Goal: Feedback & Contribution: Submit feedback/report problem

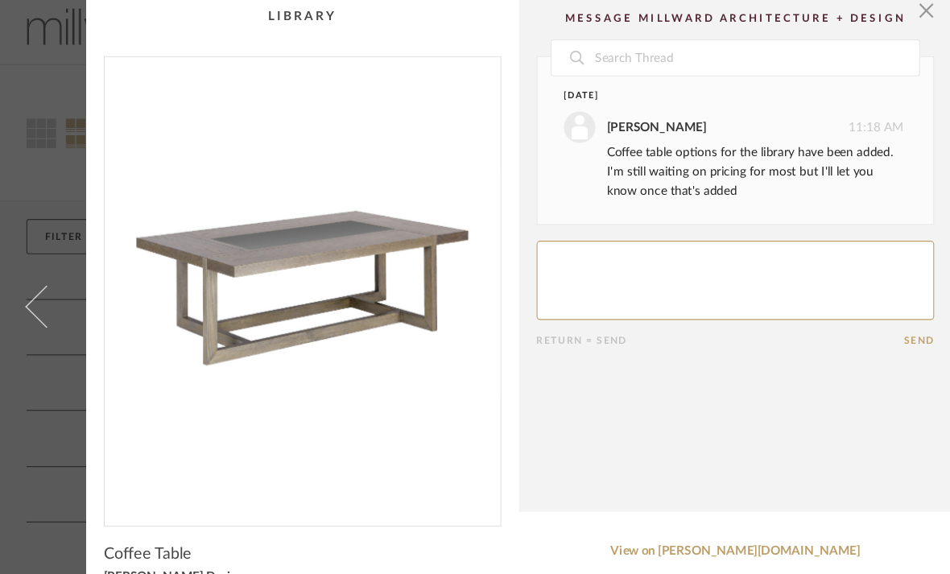
click at [154, 386] on img "0" at bounding box center [277, 267] width 362 height 416
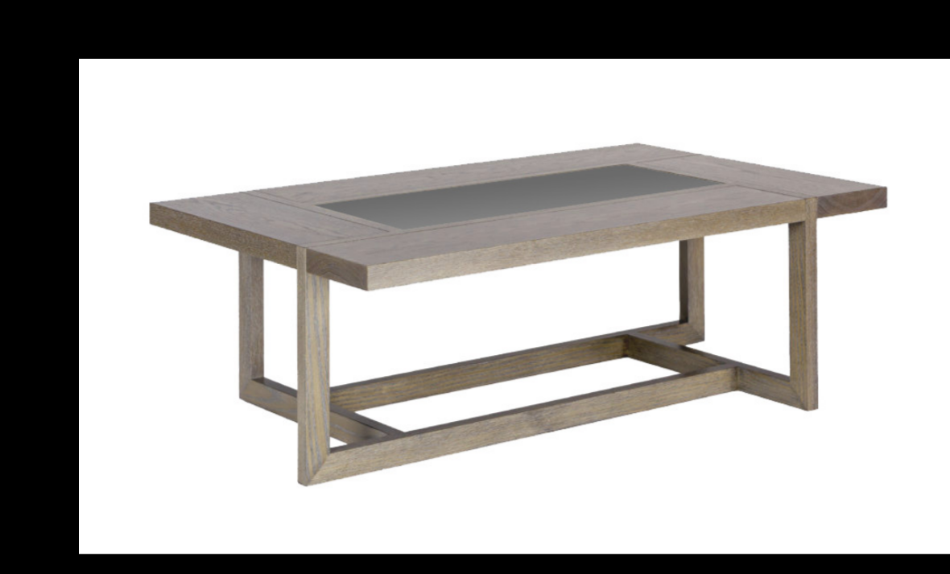
click at [851, 20] on div "1 / 1" at bounding box center [475, 17] width 950 height 35
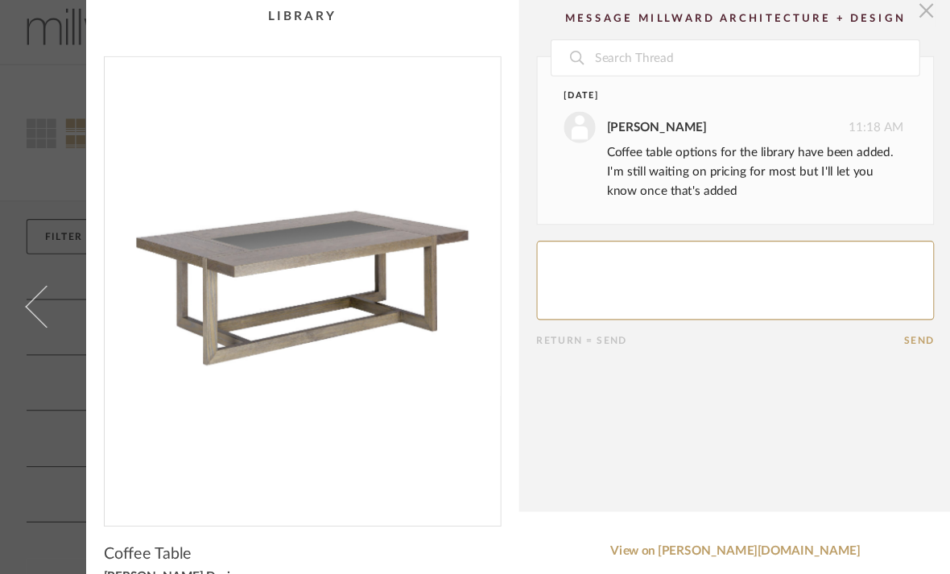
click at [854, 9] on span "button" at bounding box center [847, 16] width 32 height 32
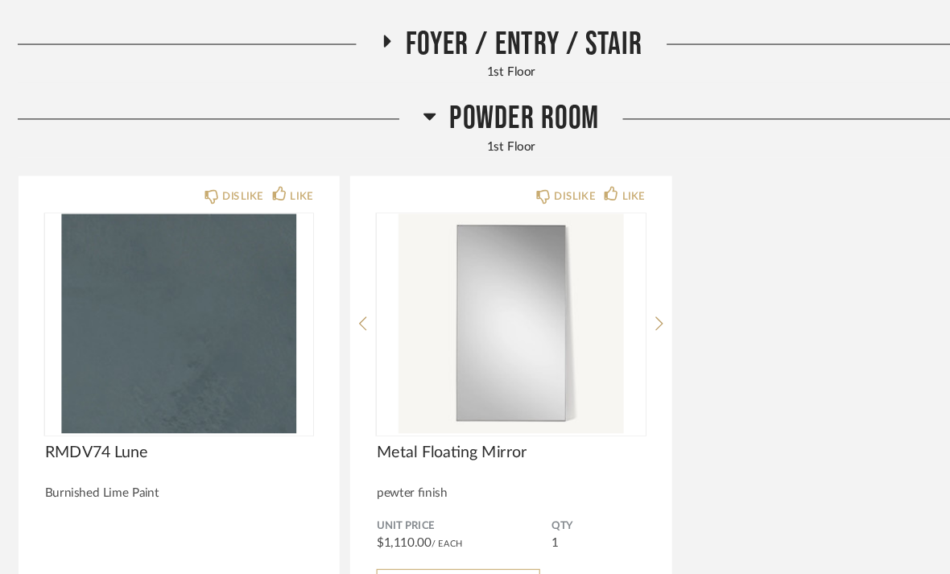
scroll to position [546, 0]
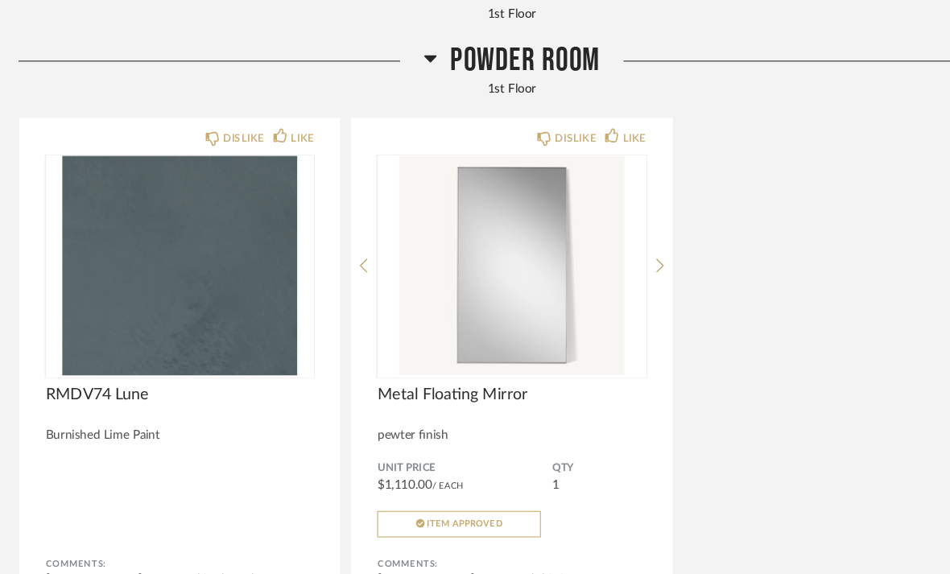
click at [399, 56] on icon at bounding box center [401, 54] width 12 height 19
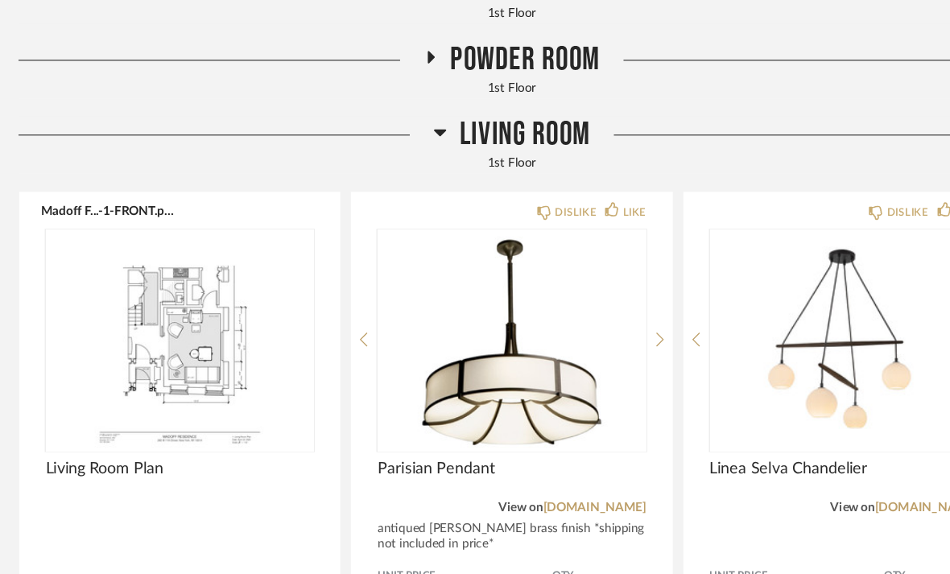
click at [405, 121] on icon at bounding box center [410, 123] width 11 height 6
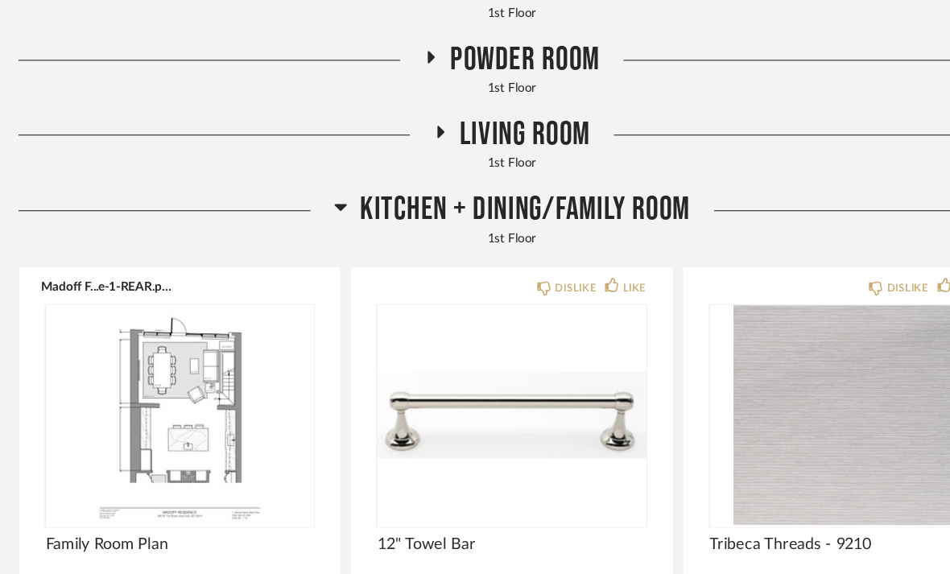
click at [316, 192] on icon at bounding box center [319, 190] width 12 height 19
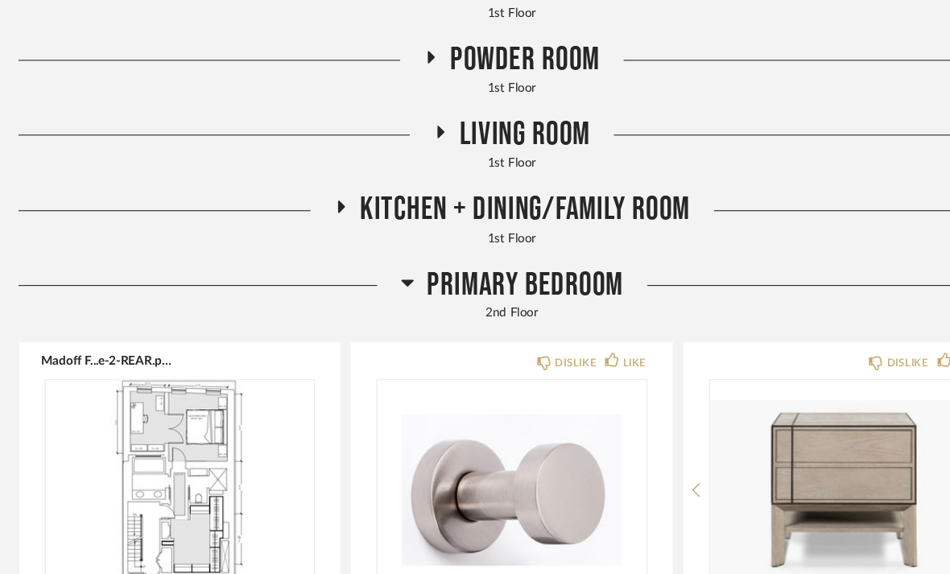
click at [374, 259] on icon at bounding box center [380, 259] width 12 height 19
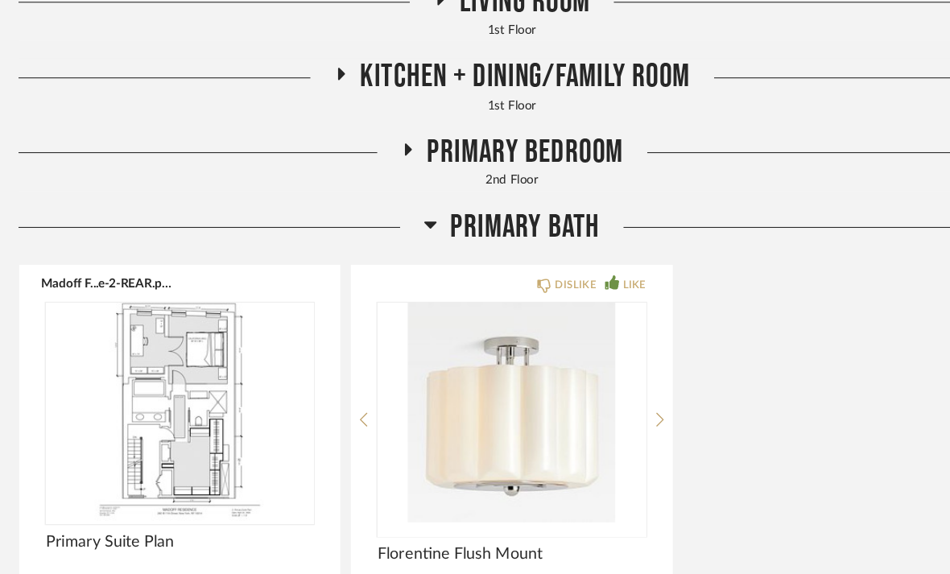
scroll to position [687, 0]
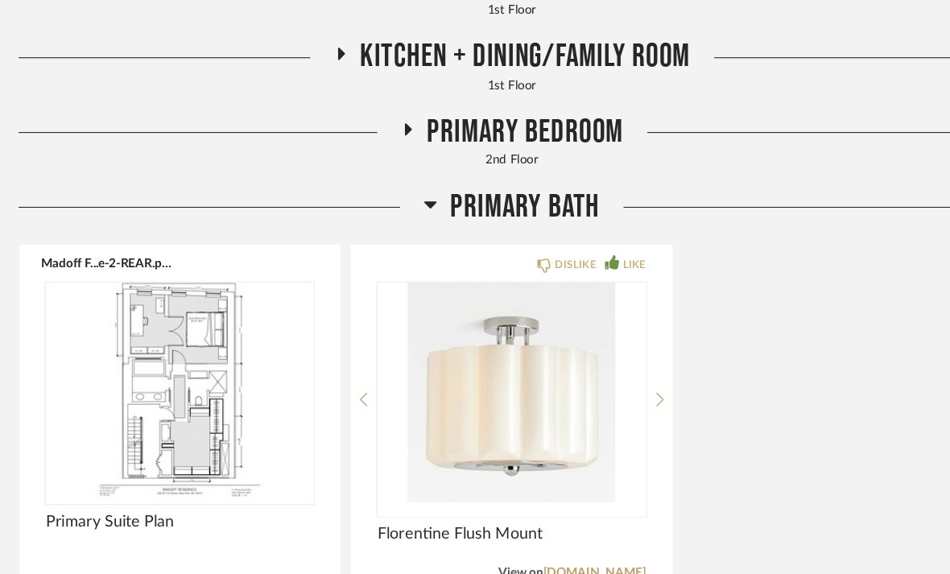
click at [396, 197] on fa-icon at bounding box center [401, 193] width 12 height 23
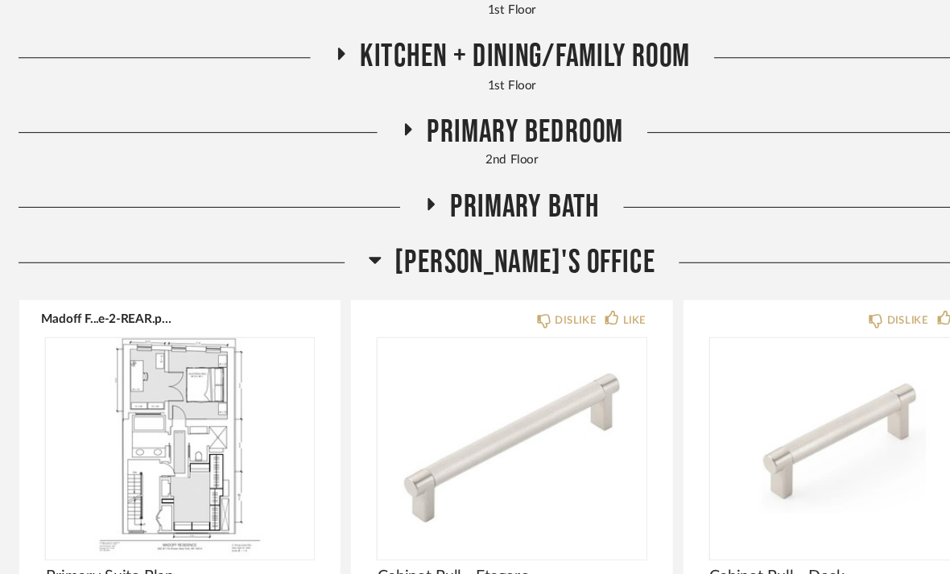
click at [357, 238] on icon at bounding box center [350, 238] width 12 height 19
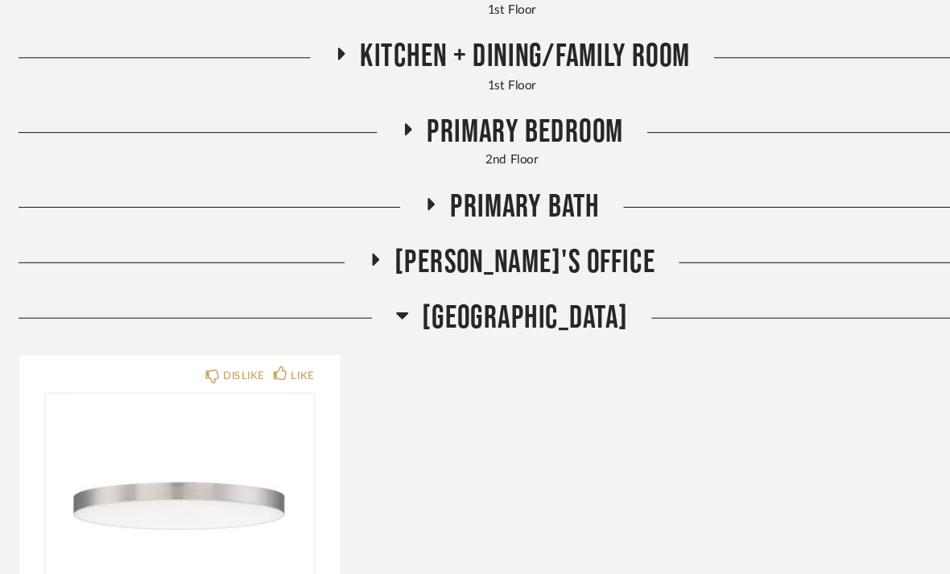
click at [370, 287] on icon at bounding box center [375, 290] width 11 height 6
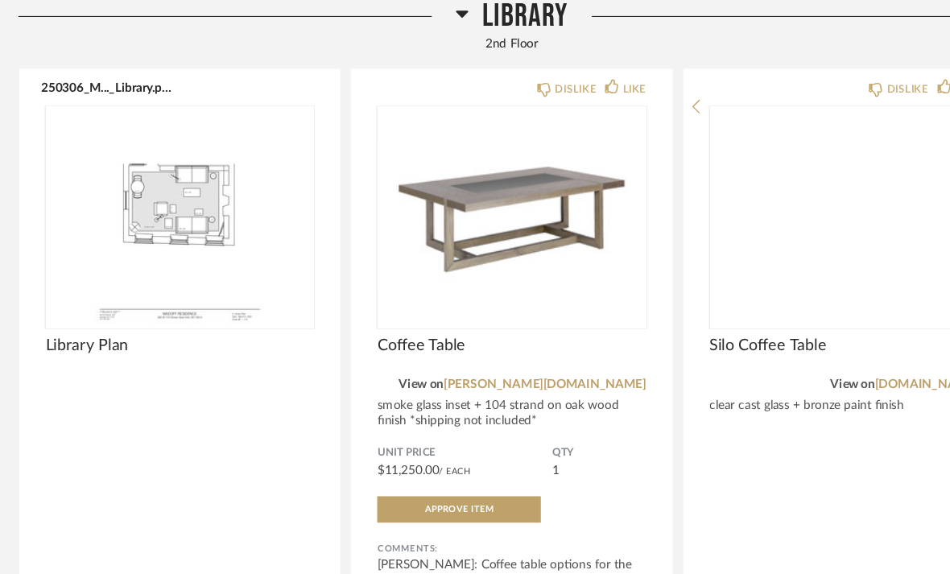
scroll to position [1018, 0]
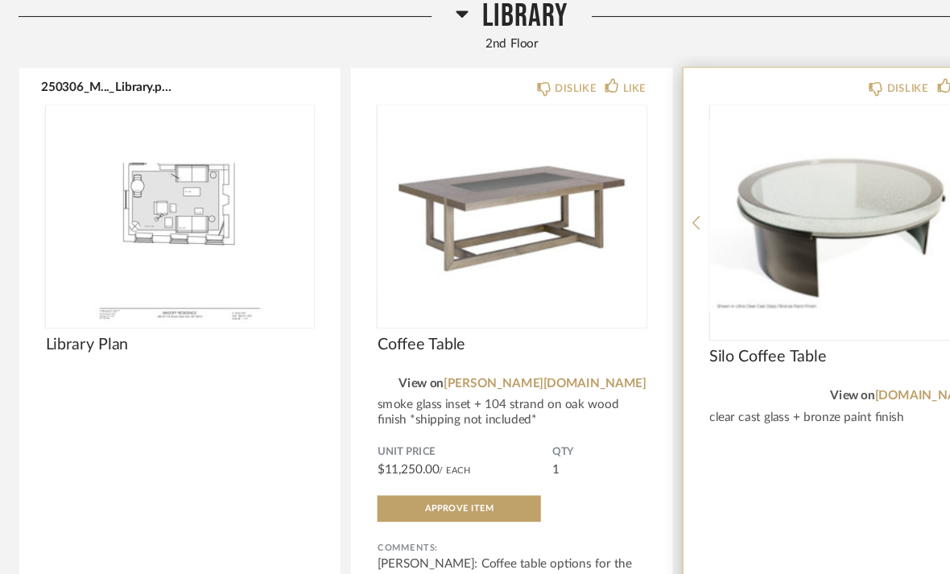
click at [0, 0] on img at bounding box center [0, 0] width 0 height 0
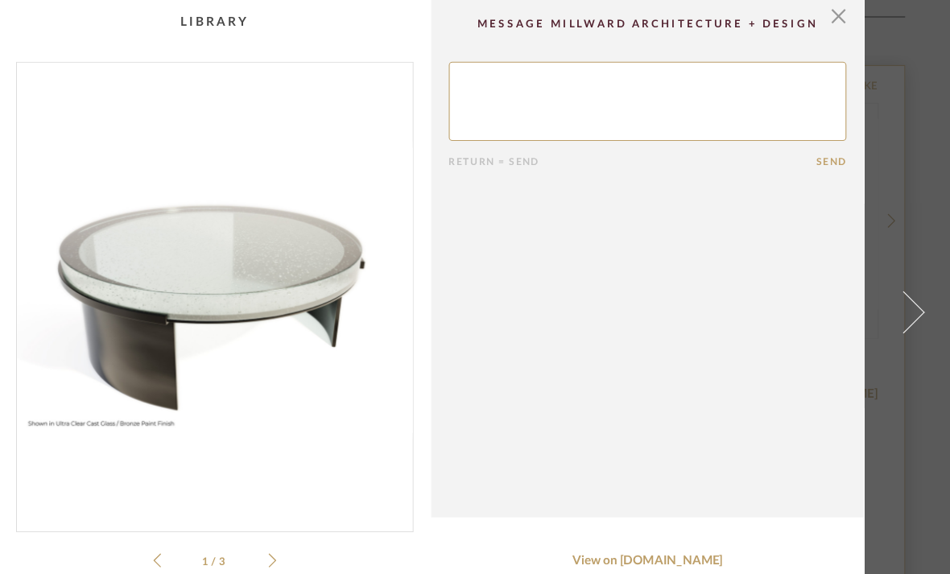
scroll to position [0, 0]
click at [831, 22] on span "button" at bounding box center [847, 16] width 32 height 32
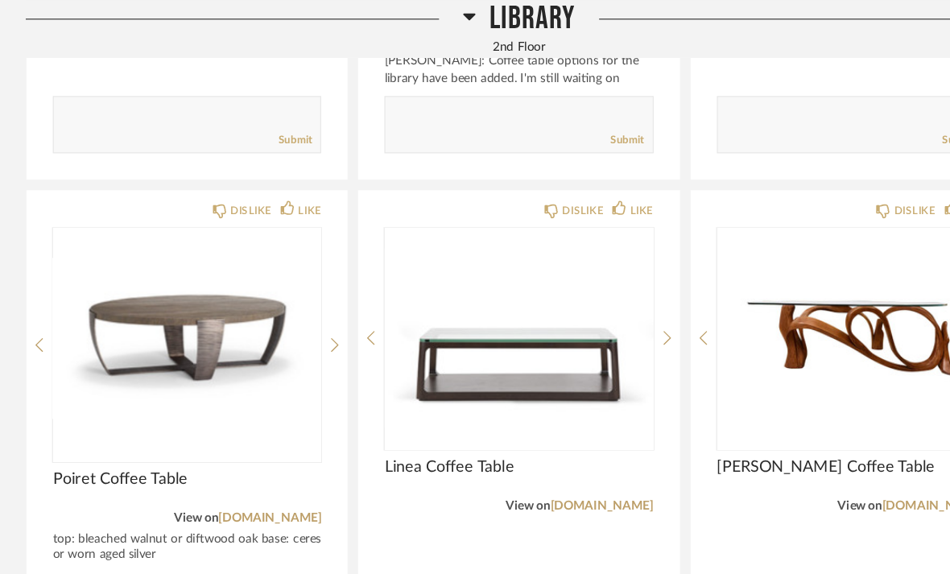
scroll to position [1479, 0]
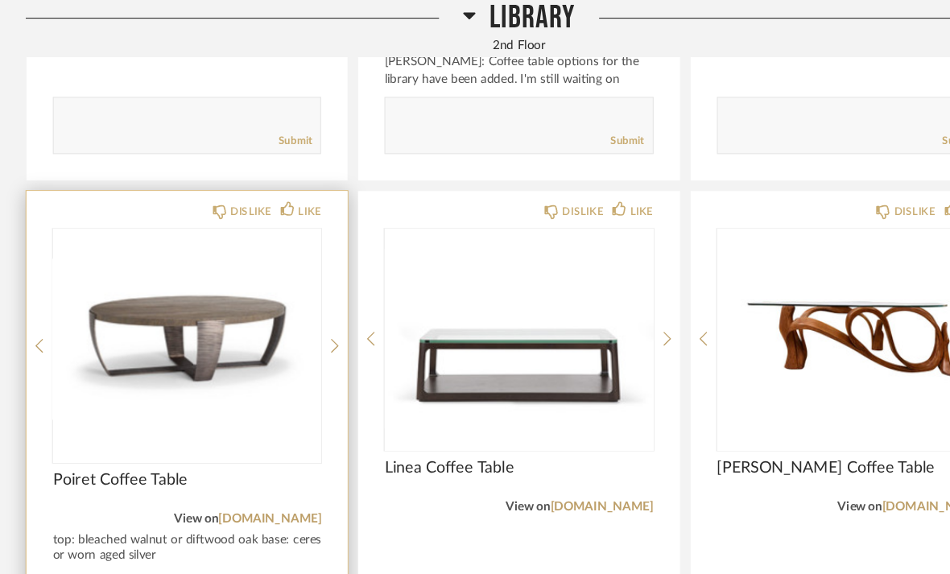
click at [115, 301] on img "0" at bounding box center [171, 309] width 245 height 201
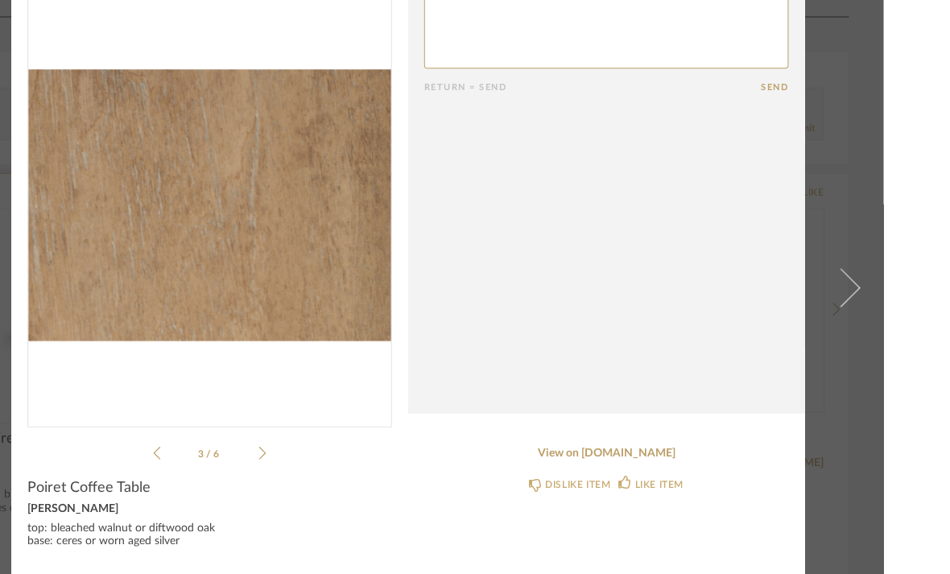
scroll to position [49, 0]
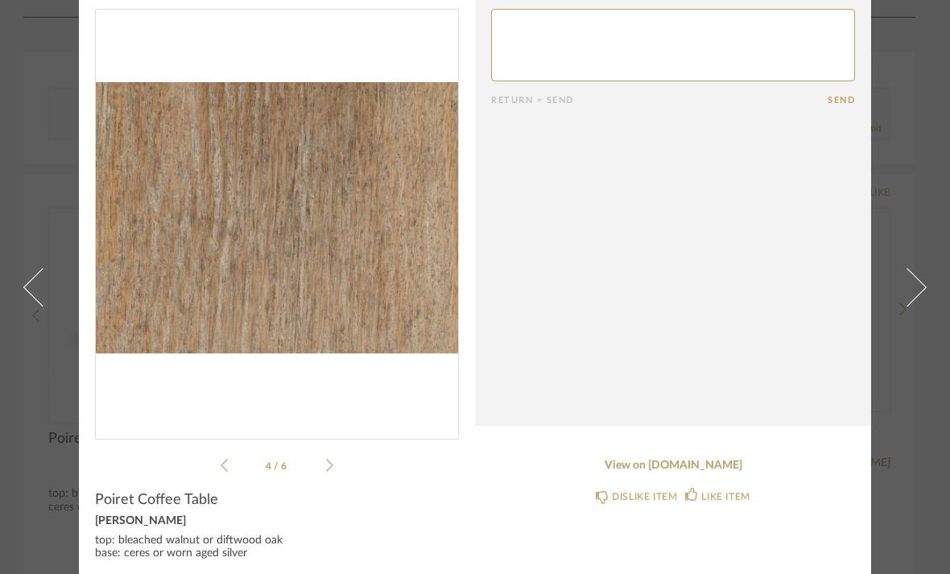
click at [331, 466] on icon at bounding box center [329, 465] width 7 height 14
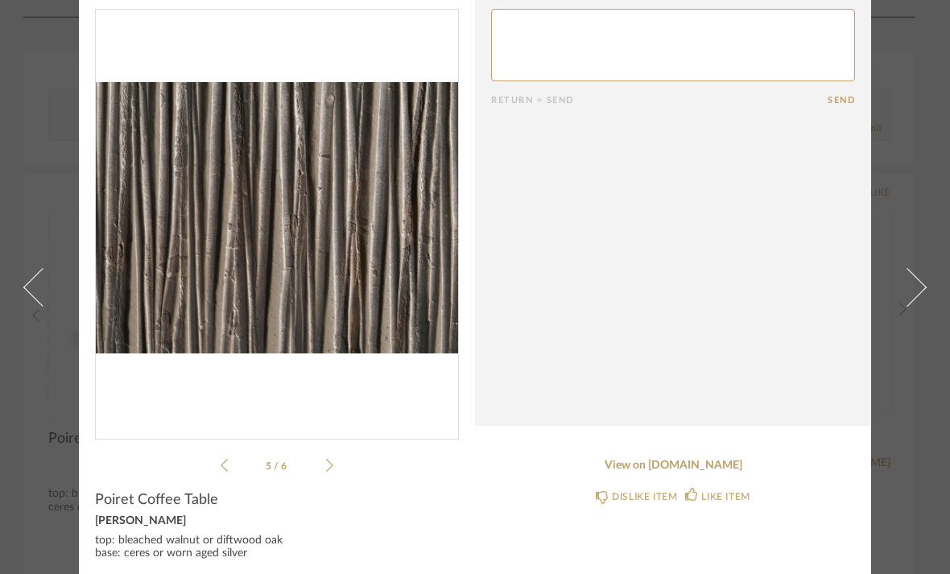
click at [321, 467] on li "5 / 6" at bounding box center [277, 465] width 98 height 19
click at [328, 469] on icon at bounding box center [329, 465] width 7 height 14
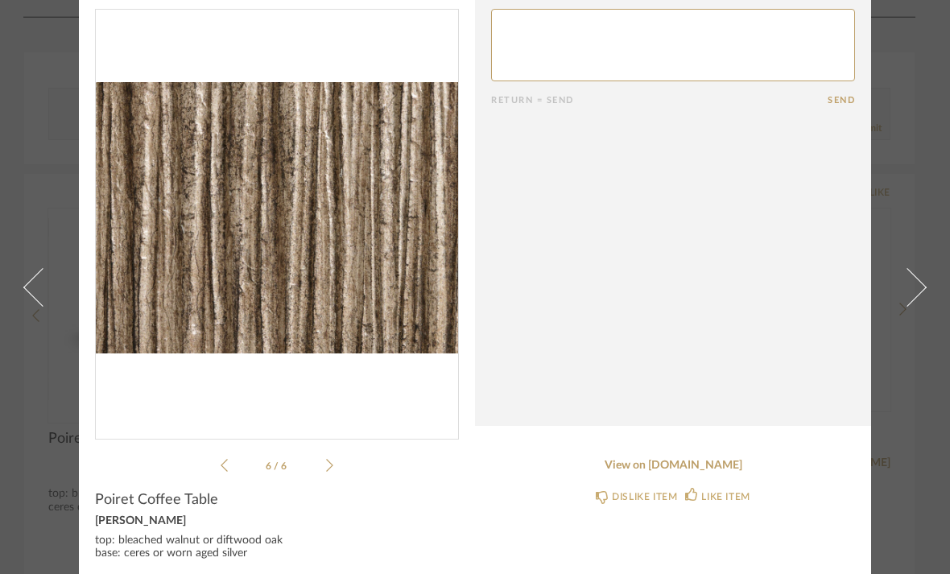
click at [226, 460] on icon at bounding box center [224, 465] width 7 height 13
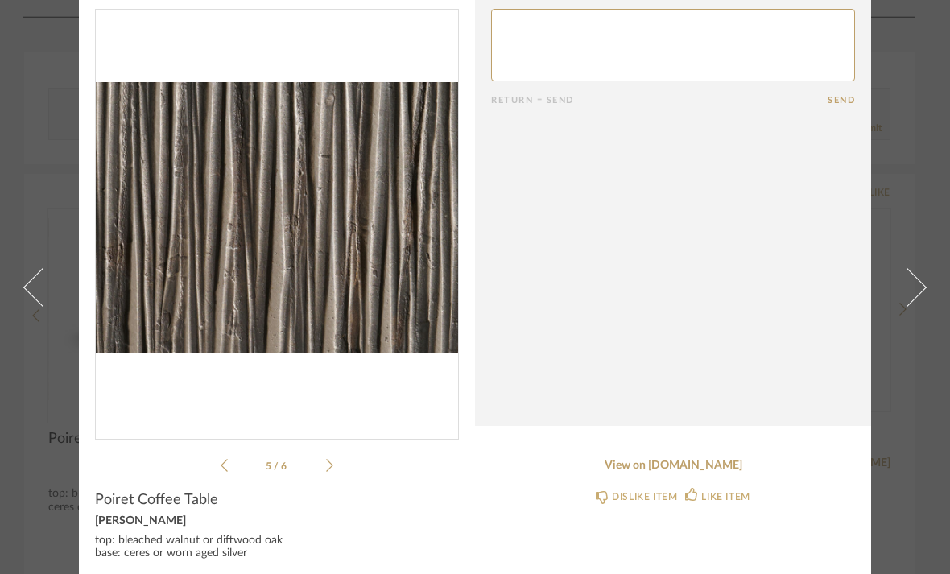
click at [227, 467] on icon at bounding box center [224, 465] width 7 height 14
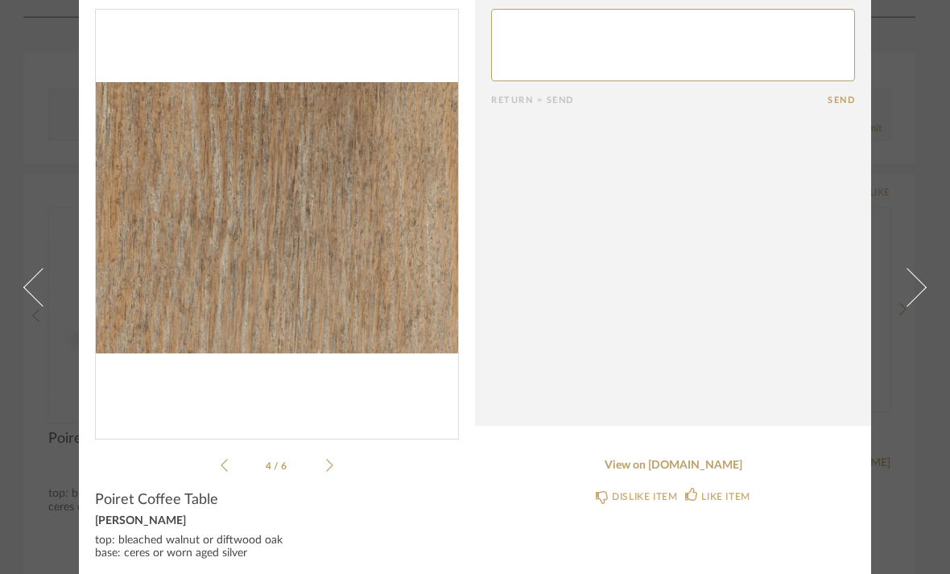
click at [225, 471] on icon at bounding box center [224, 465] width 7 height 14
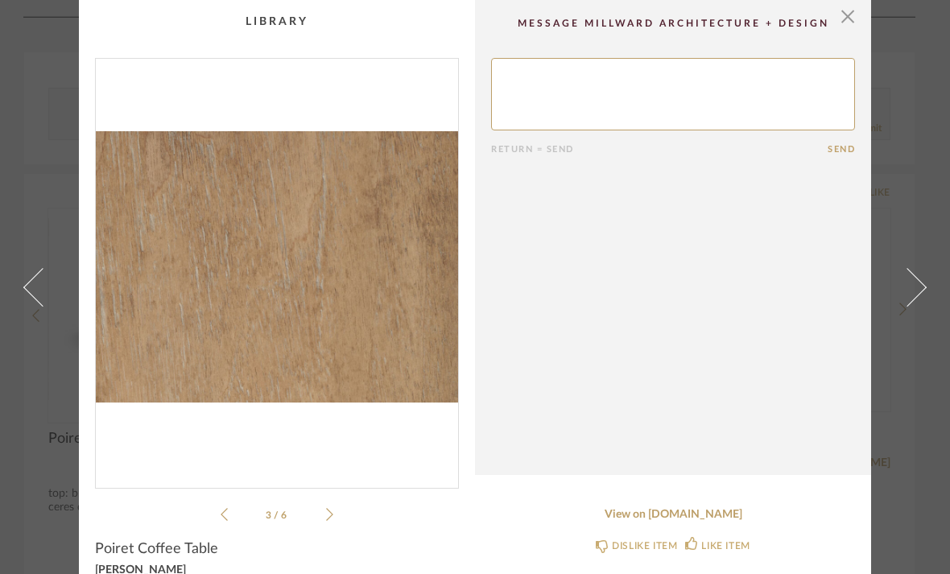
scroll to position [0, 0]
click at [843, 24] on span "button" at bounding box center [847, 16] width 32 height 32
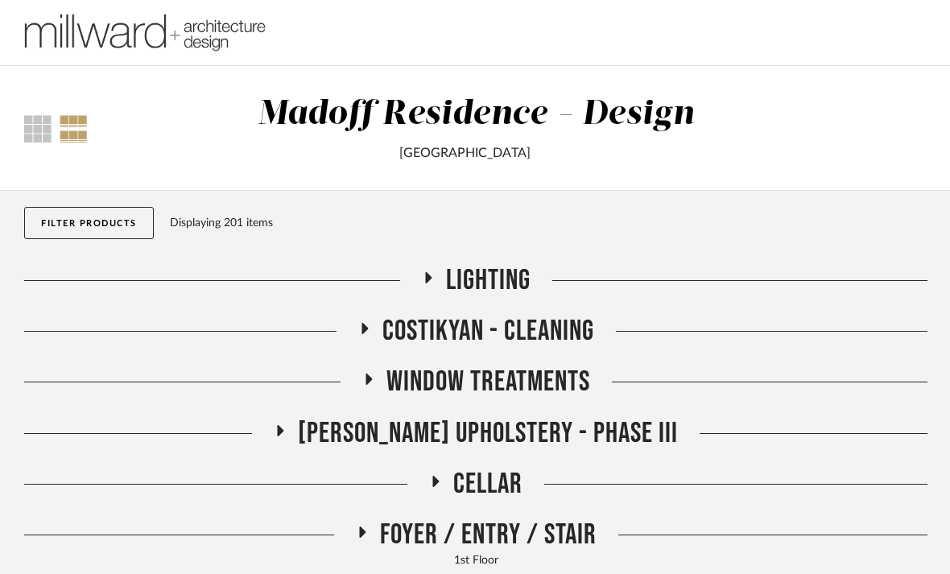
scroll to position [1480, 0]
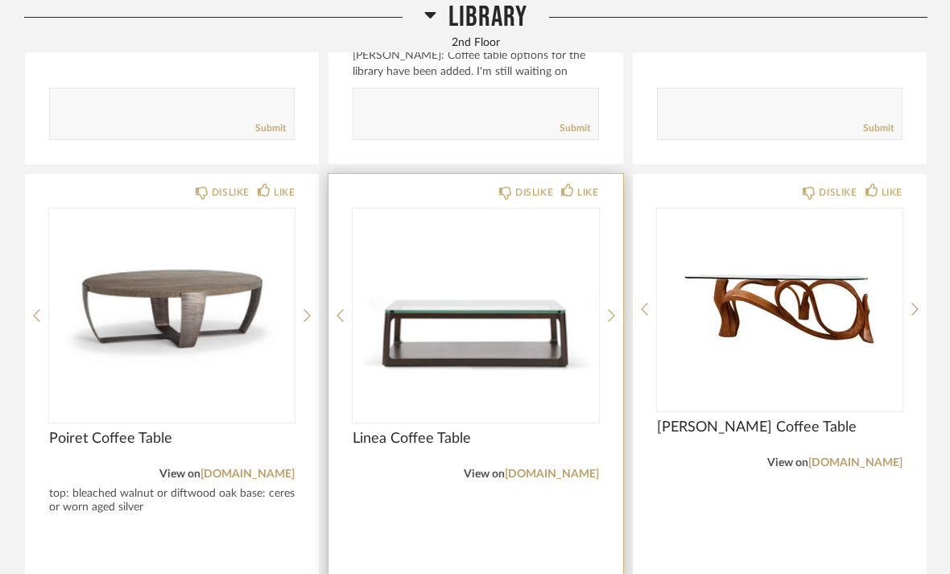
click at [0, 0] on img at bounding box center [0, 0] width 0 height 0
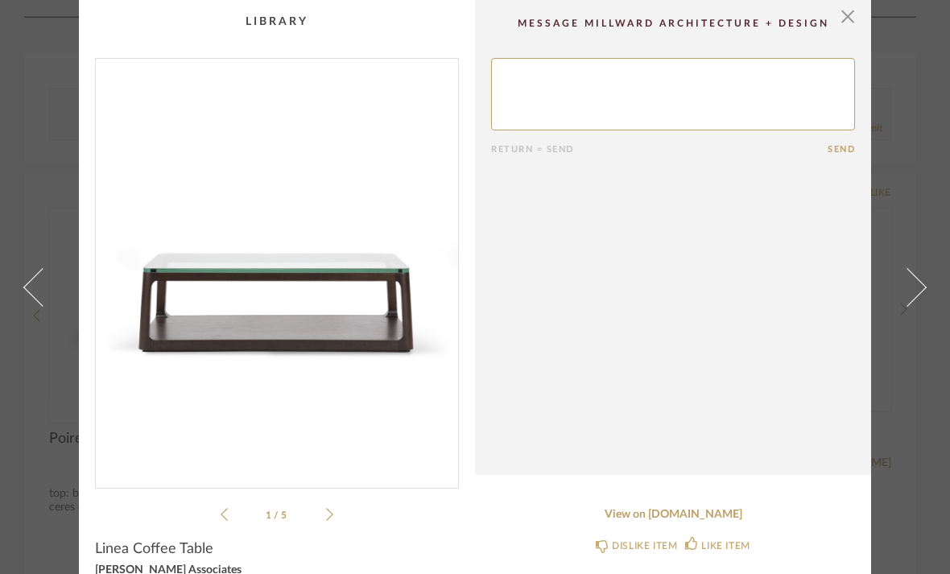
scroll to position [0, 0]
click at [853, 23] on span "button" at bounding box center [847, 16] width 32 height 32
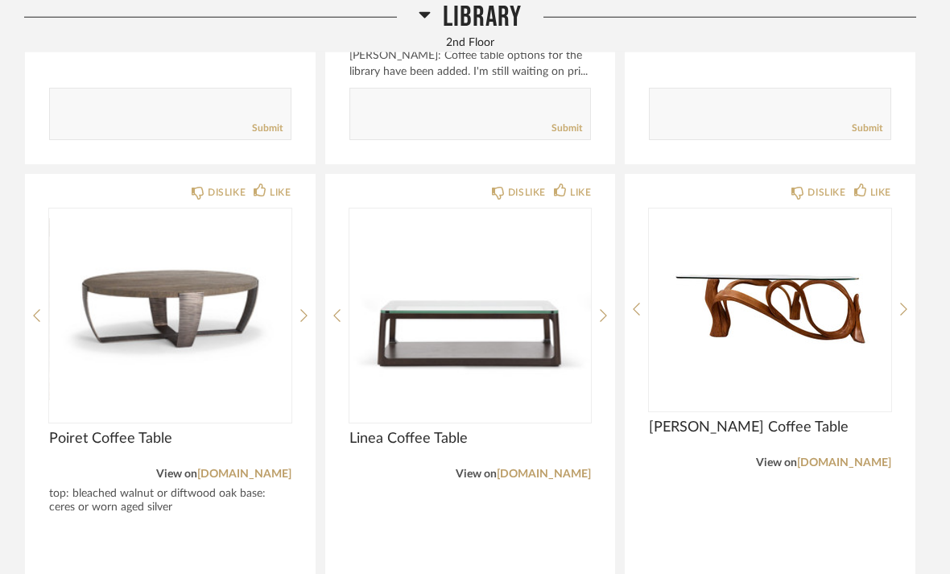
scroll to position [1480, 0]
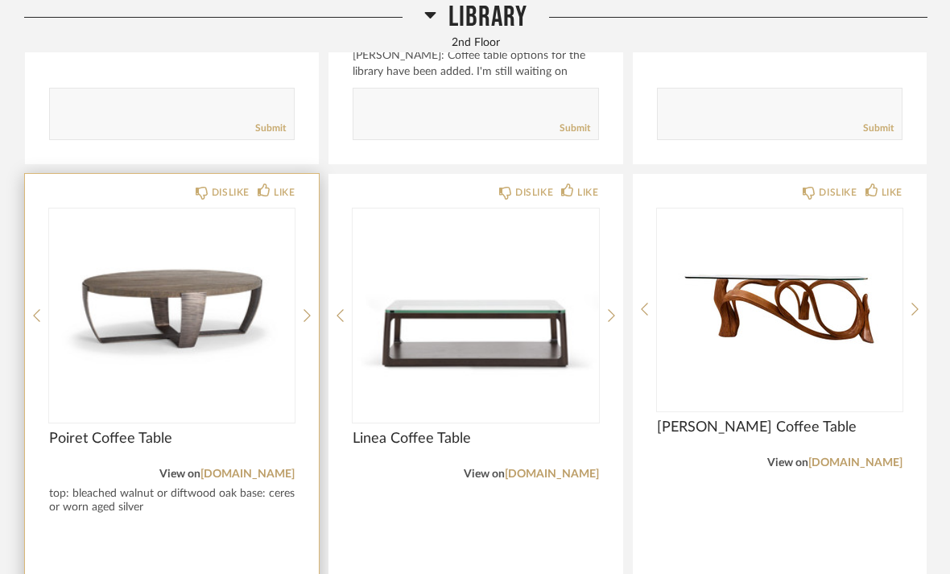
click at [139, 384] on img "0" at bounding box center [171, 308] width 245 height 201
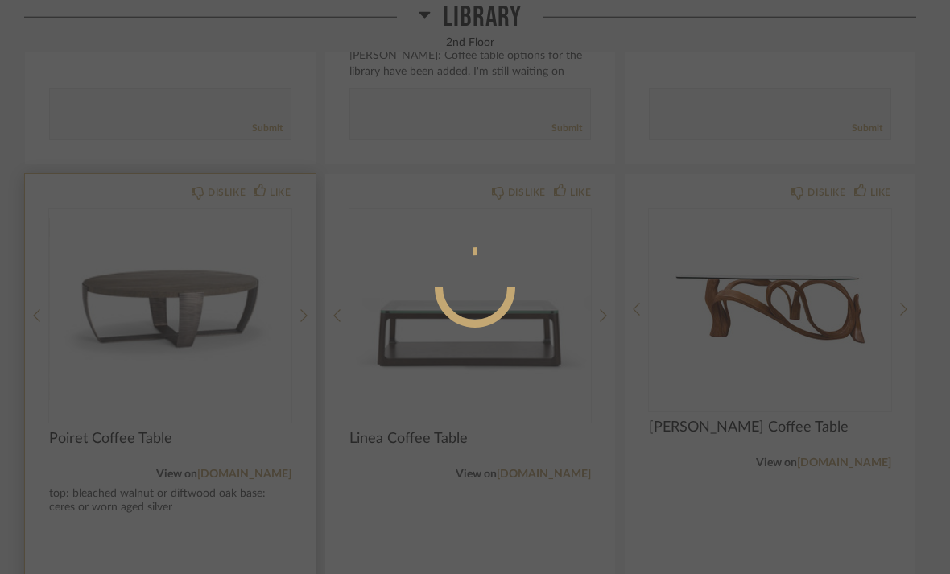
scroll to position [0, 0]
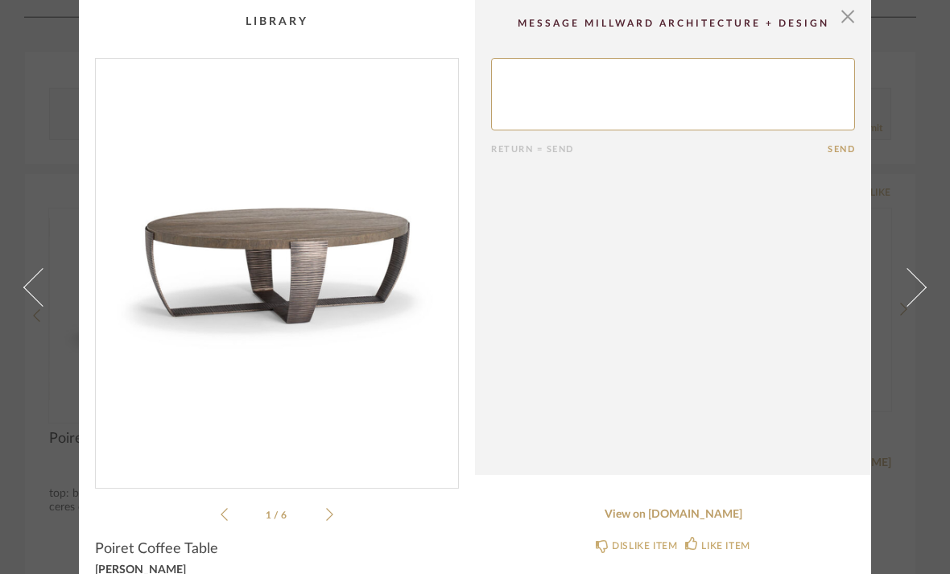
click at [679, 88] on textarea at bounding box center [673, 94] width 364 height 72
type textarea "Please add sizes also. Hard for me to evaluate without it. Thx"
click at [844, 31] on span "button" at bounding box center [847, 16] width 32 height 32
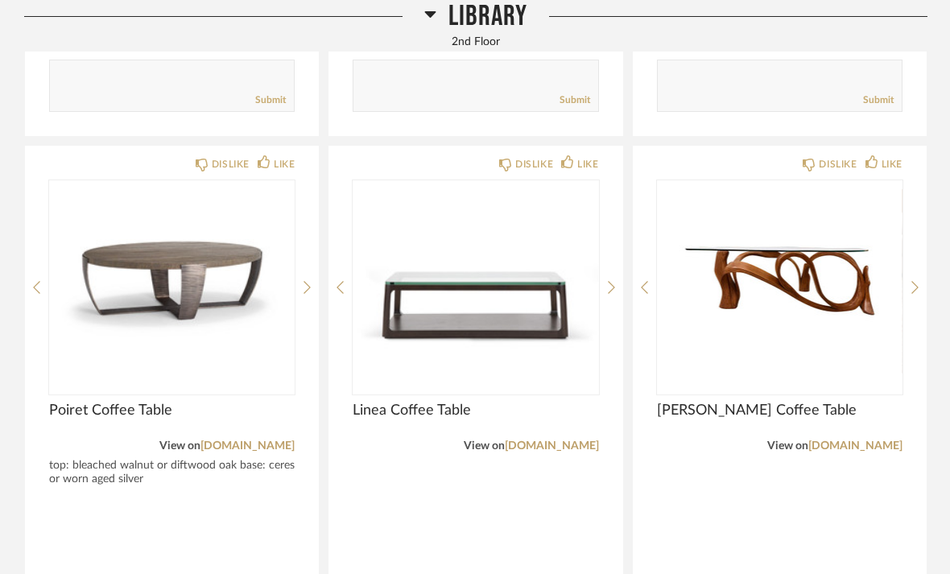
scroll to position [1512, 0]
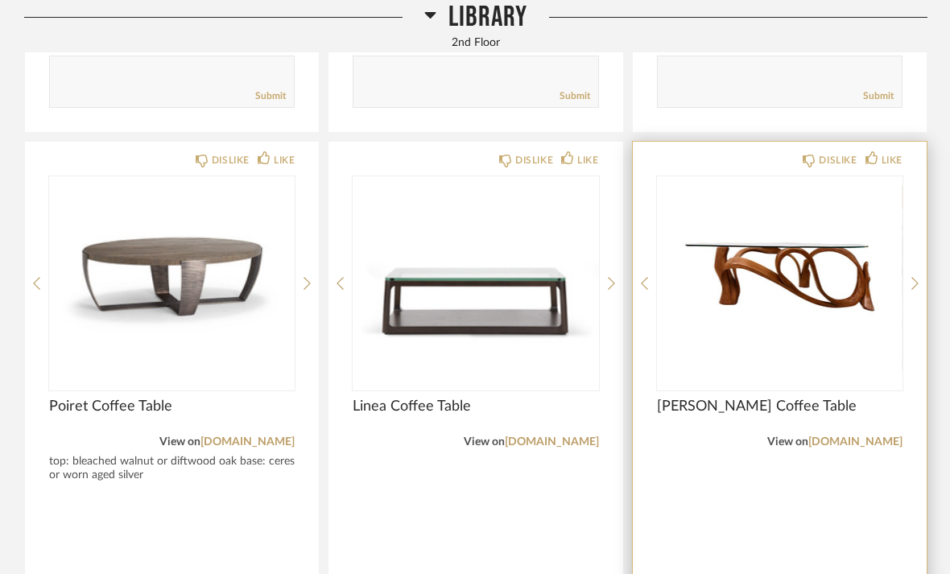
click at [835, 298] on img "0" at bounding box center [779, 276] width 245 height 201
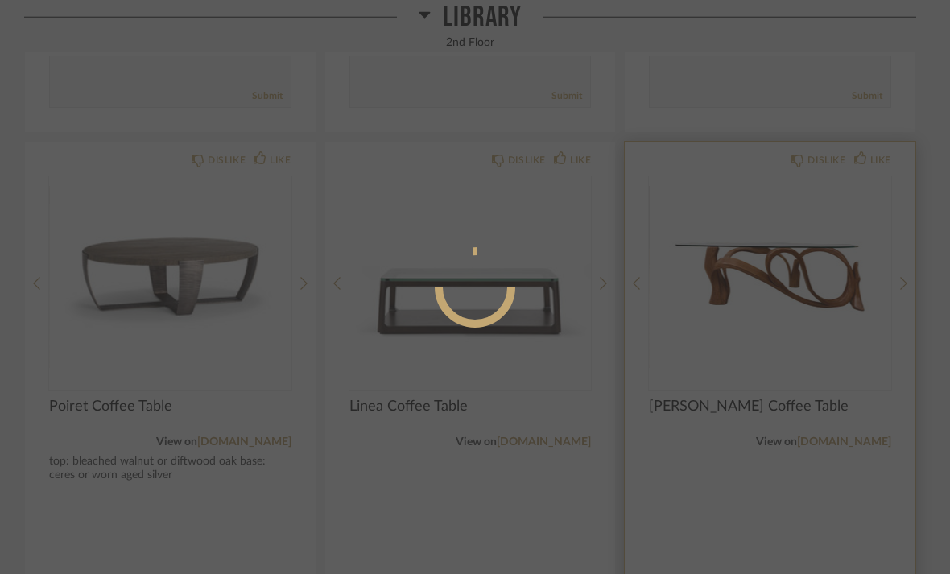
scroll to position [0, 0]
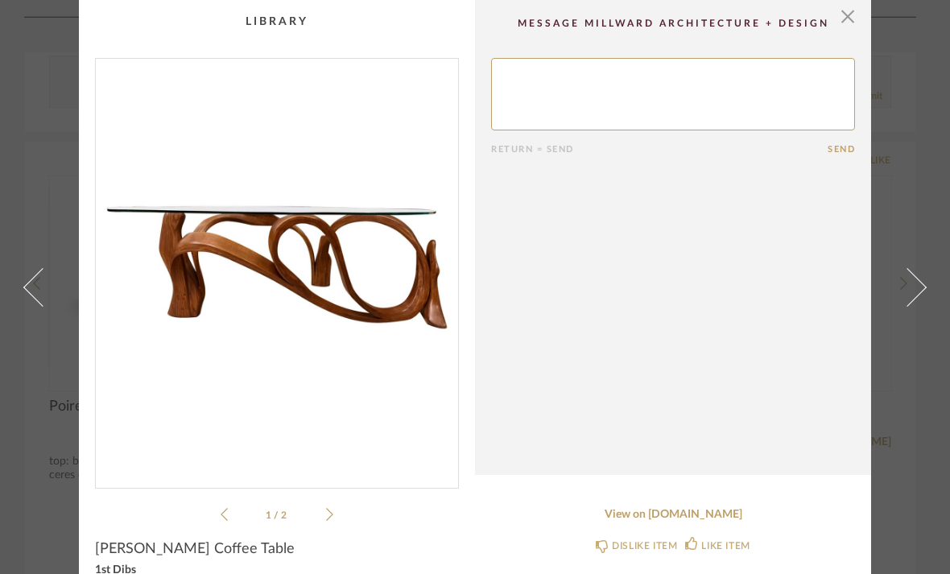
click at [184, 299] on img "0" at bounding box center [277, 267] width 362 height 416
click at [853, 23] on span "button" at bounding box center [847, 16] width 32 height 32
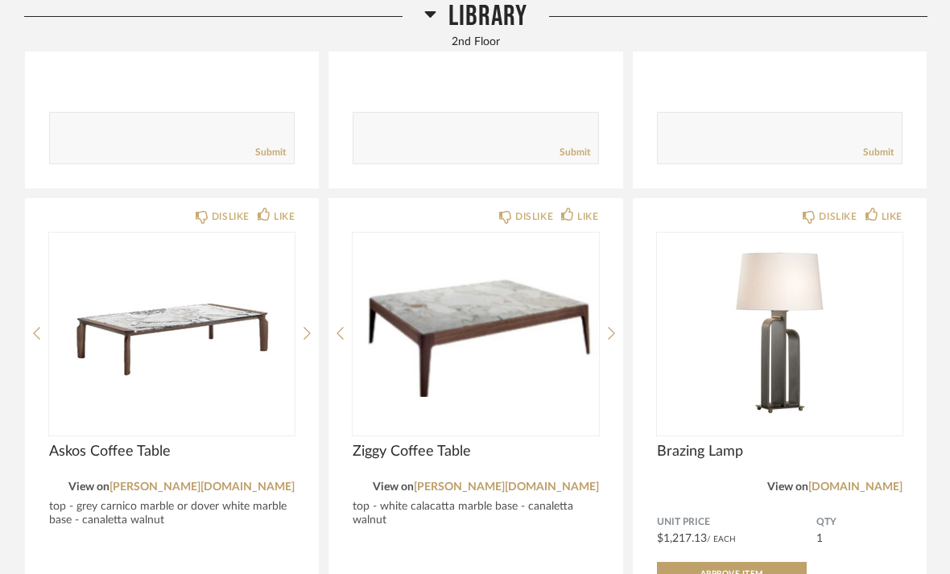
scroll to position [2012, 0]
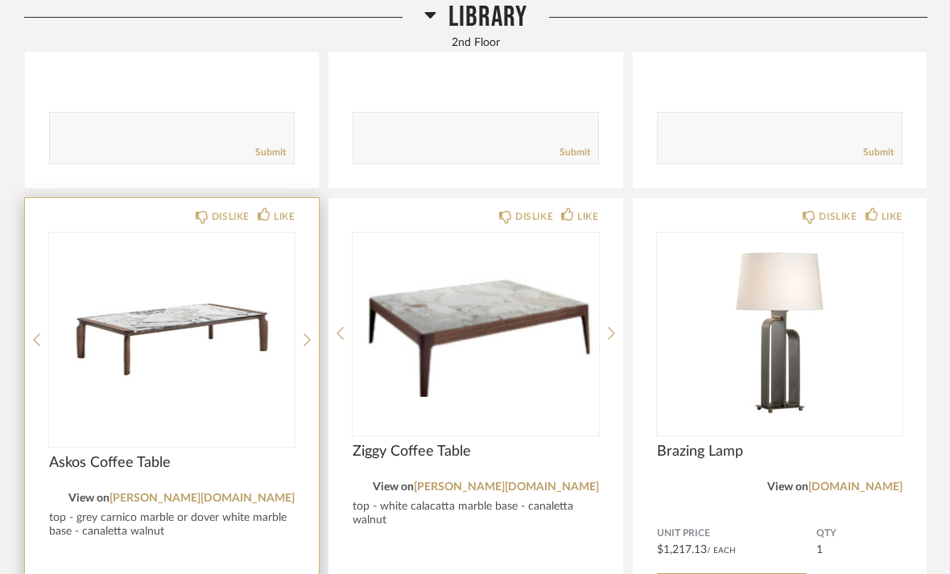
click at [0, 0] on img at bounding box center [0, 0] width 0 height 0
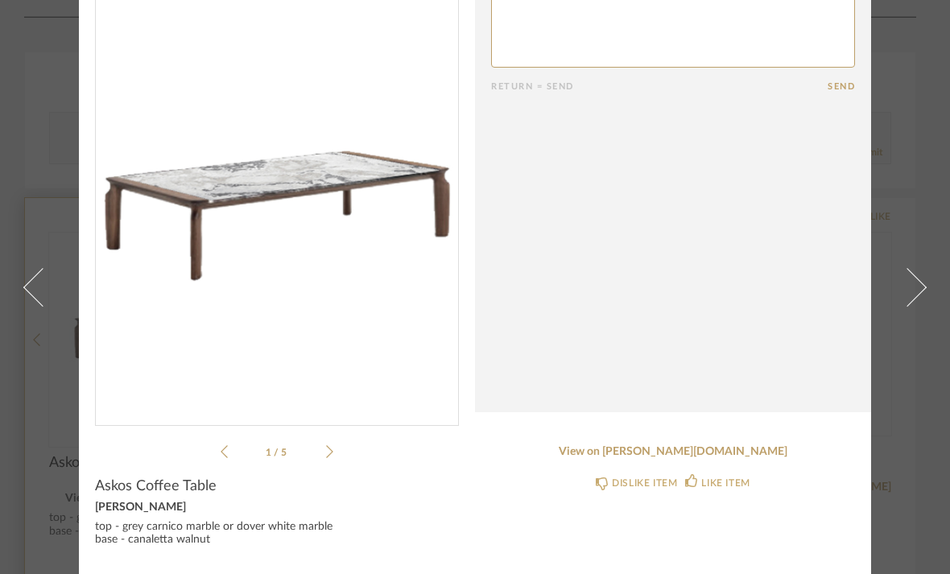
scroll to position [62, 0]
click at [326, 453] on icon at bounding box center [329, 452] width 7 height 14
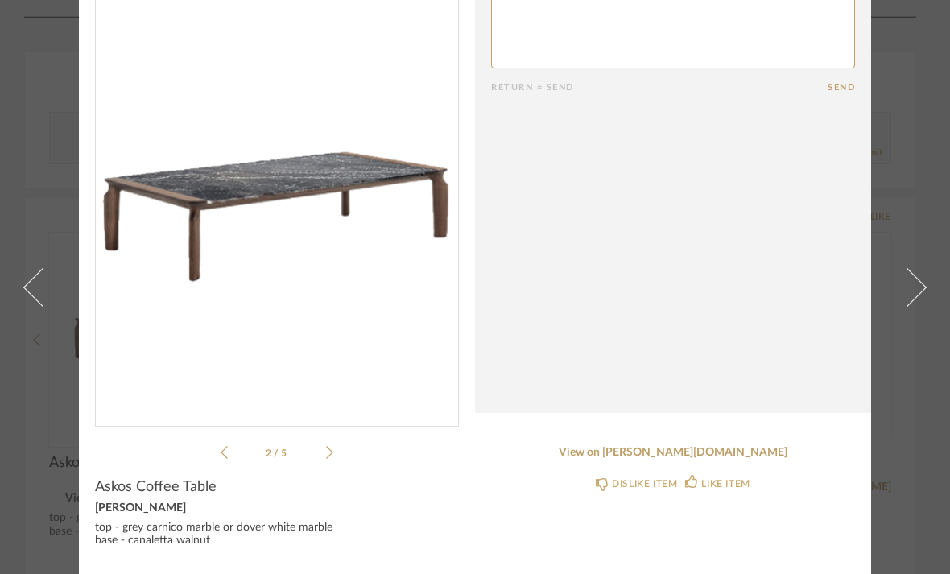
click at [331, 456] on icon at bounding box center [329, 452] width 7 height 14
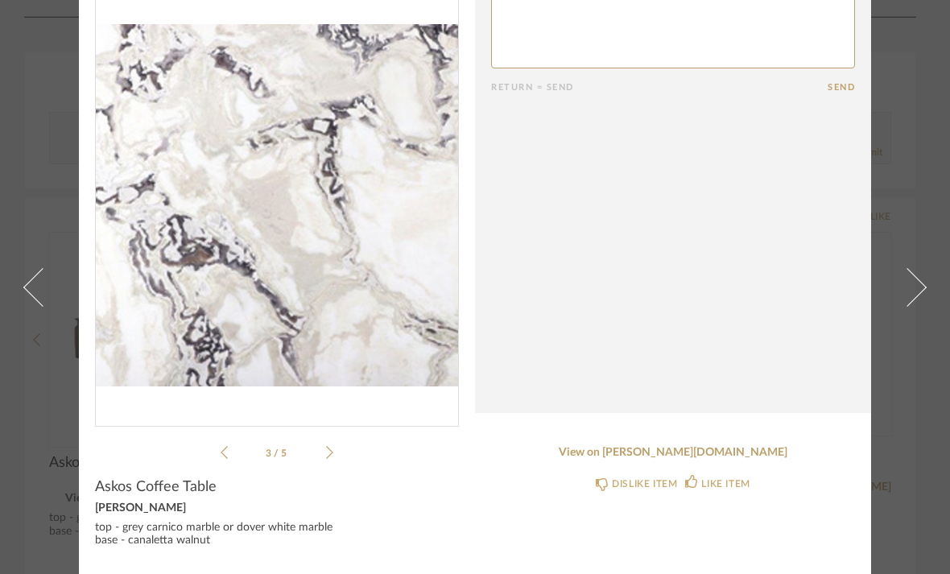
click at [716, 42] on textarea at bounding box center [673, 32] width 364 height 72
type textarea "I thought this was too large"
click at [831, 93] on button "Send" at bounding box center [840, 87] width 27 height 10
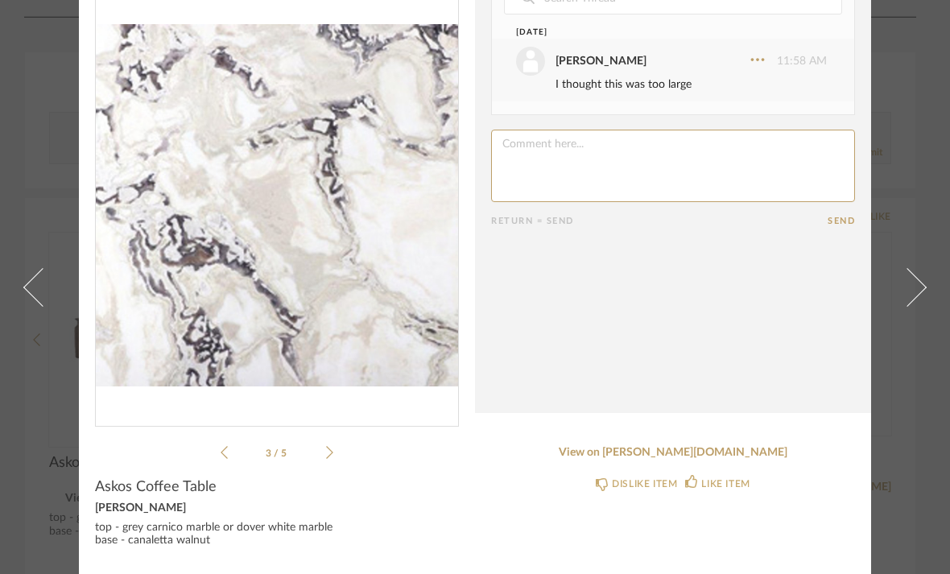
click at [232, 446] on li "3 / 5" at bounding box center [277, 452] width 98 height 19
click at [227, 447] on icon at bounding box center [224, 452] width 7 height 13
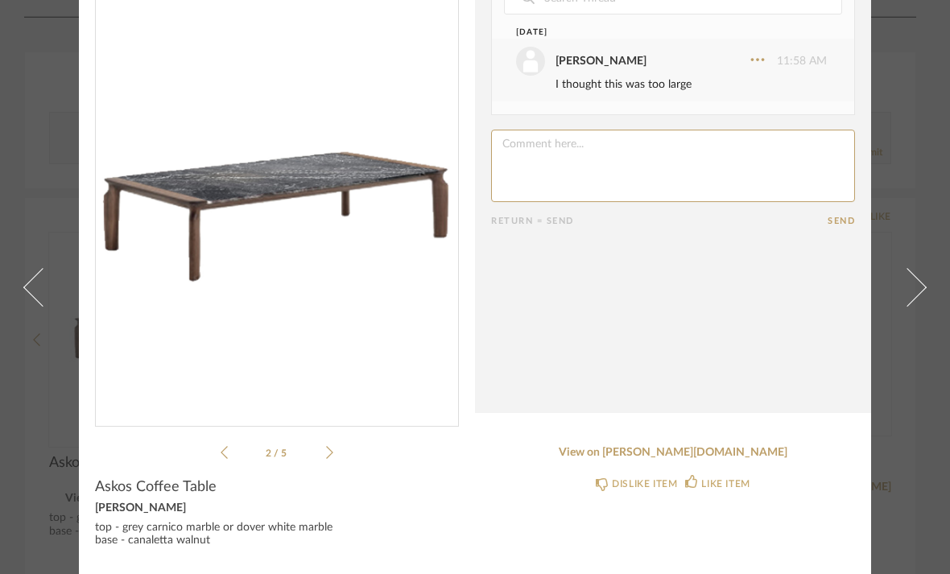
click at [221, 455] on icon at bounding box center [224, 452] width 7 height 14
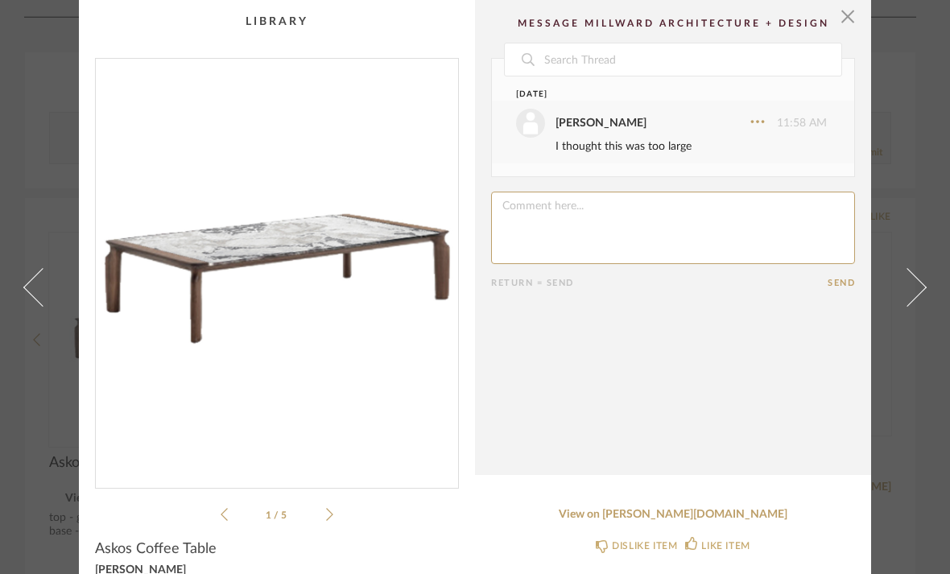
scroll to position [0, 0]
click at [850, 17] on span "button" at bounding box center [847, 16] width 32 height 32
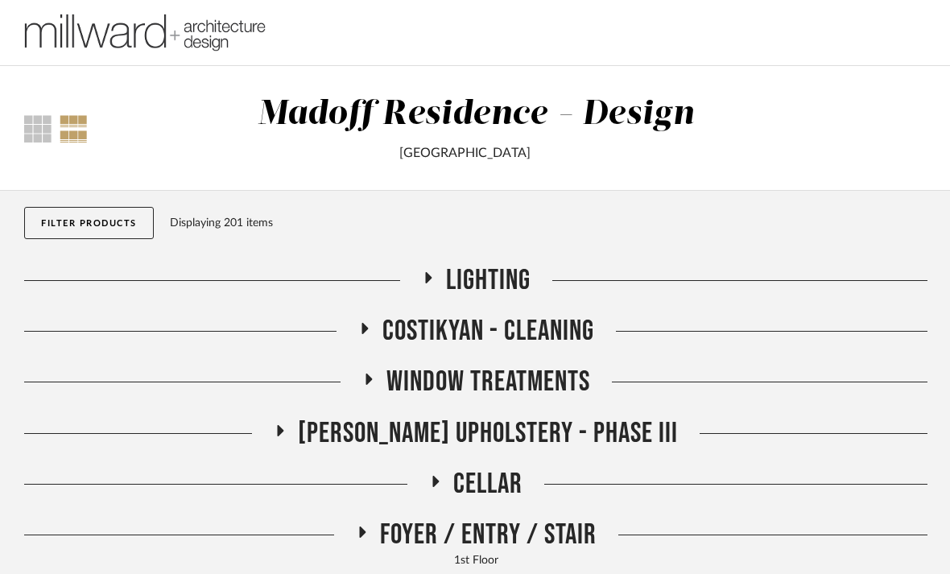
scroll to position [2012, 0]
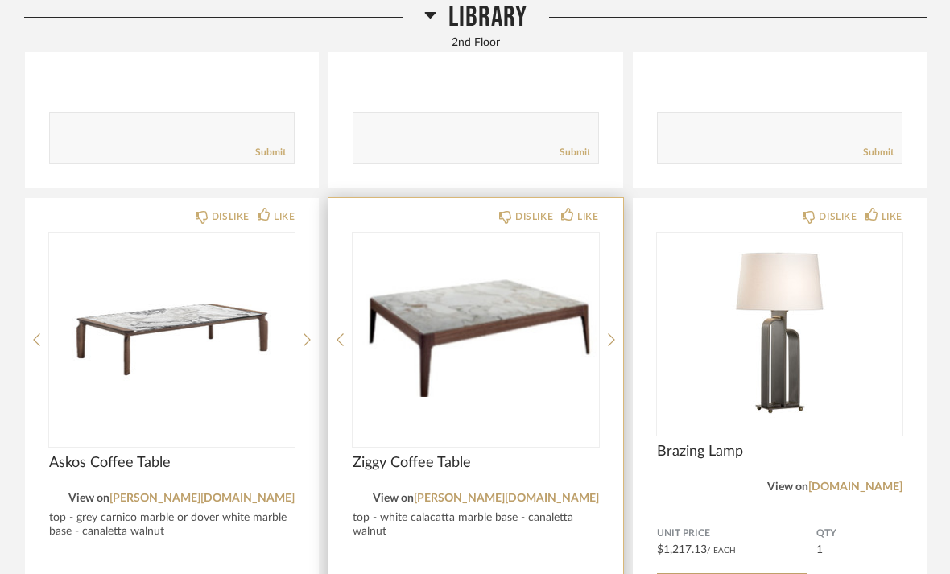
click at [0, 0] on img at bounding box center [0, 0] width 0 height 0
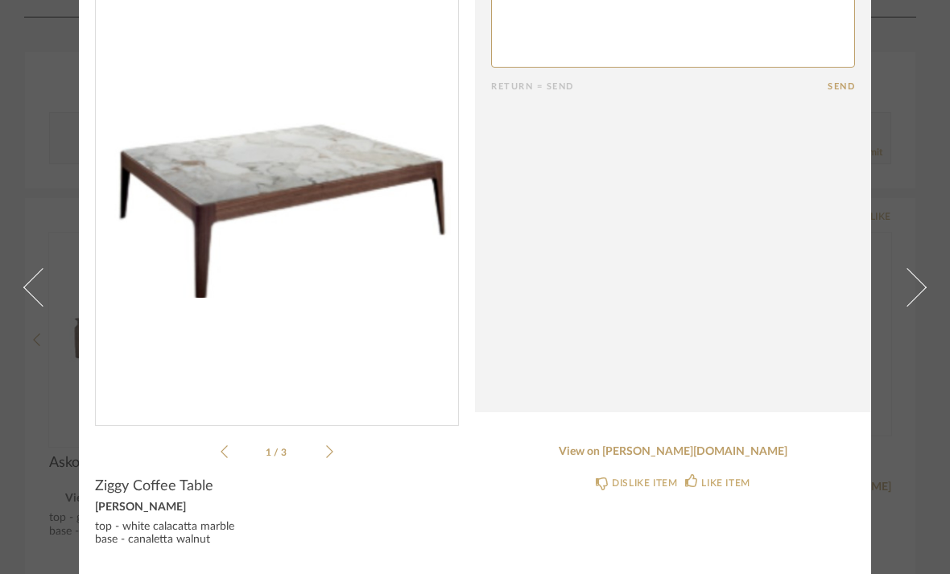
scroll to position [62, 0]
click at [326, 457] on icon at bounding box center [329, 452] width 7 height 14
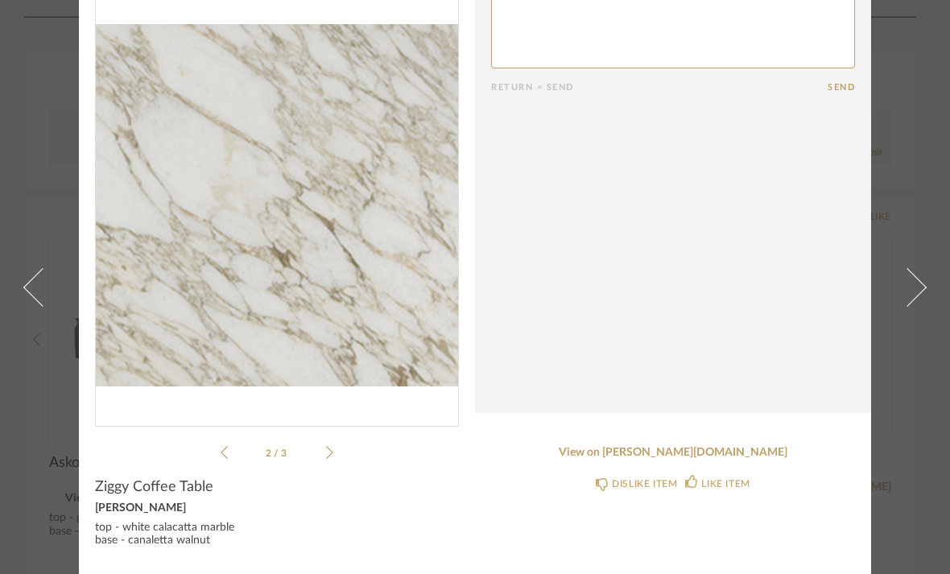
click at [320, 459] on li "2 / 3" at bounding box center [277, 452] width 98 height 19
click at [327, 464] on cpp-summary-info "Ziggy Coffee Table [PERSON_NAME] top - white calacatta marble base - canaletta …" at bounding box center [277, 511] width 396 height 98
click at [332, 450] on icon at bounding box center [329, 452] width 7 height 14
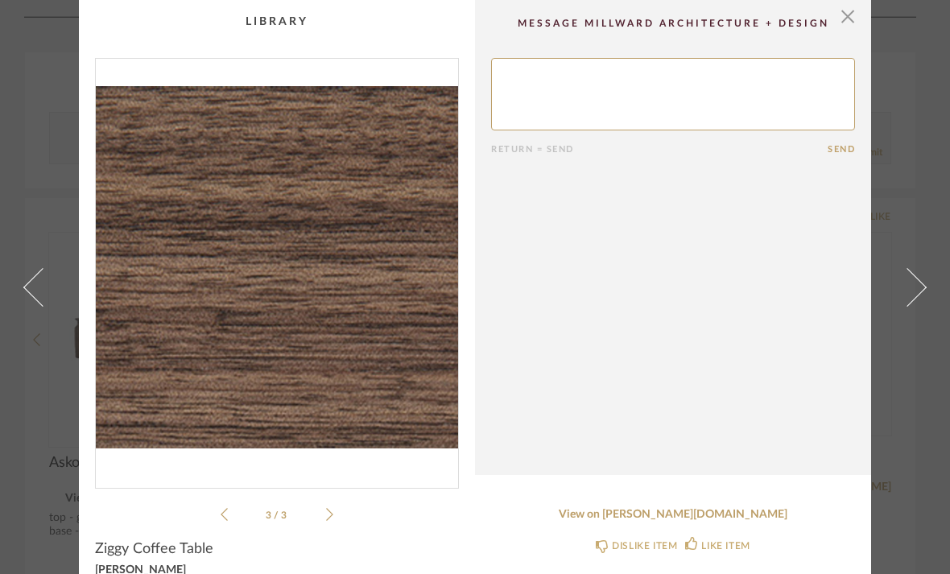
scroll to position [-3, 0]
click at [852, 20] on span "button" at bounding box center [847, 16] width 32 height 32
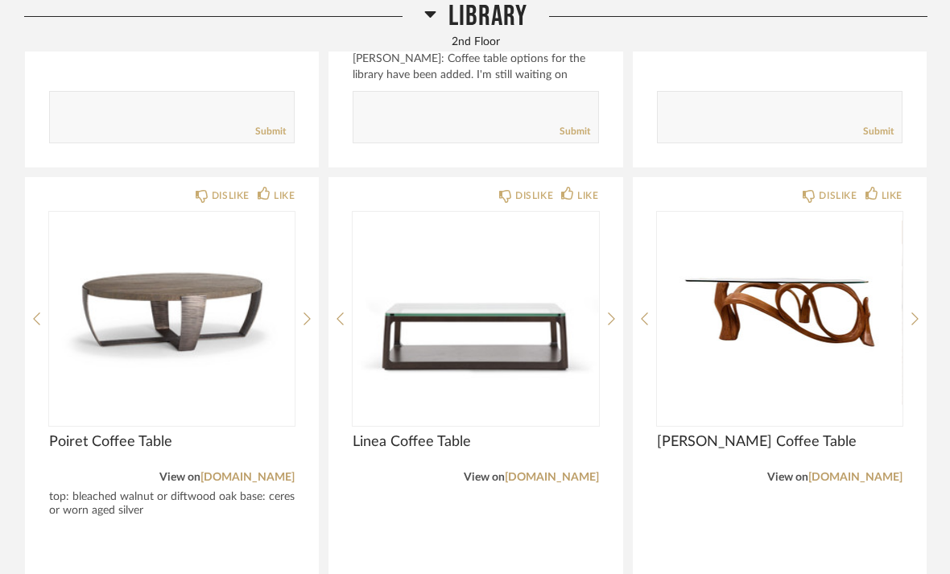
scroll to position [1477, 0]
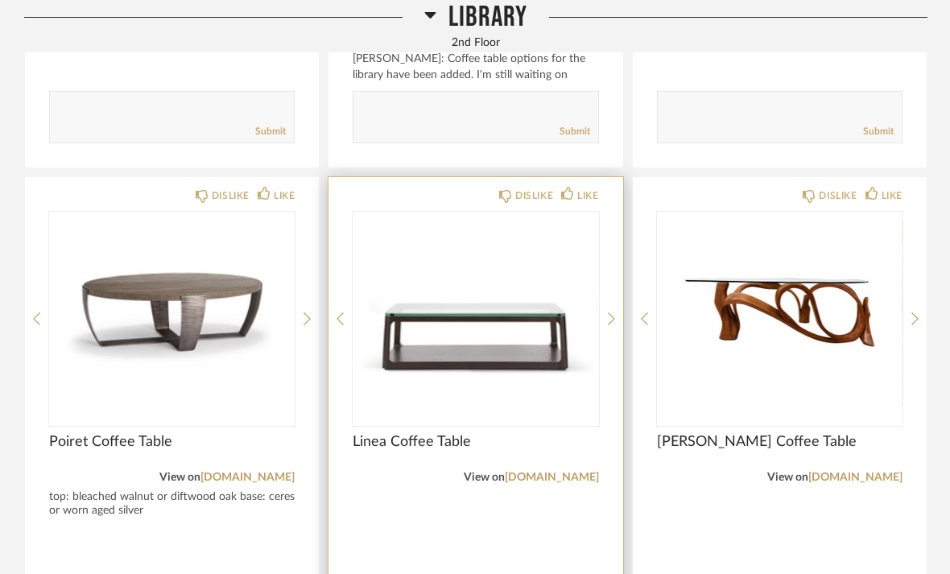
click at [512, 321] on img "0" at bounding box center [475, 312] width 245 height 201
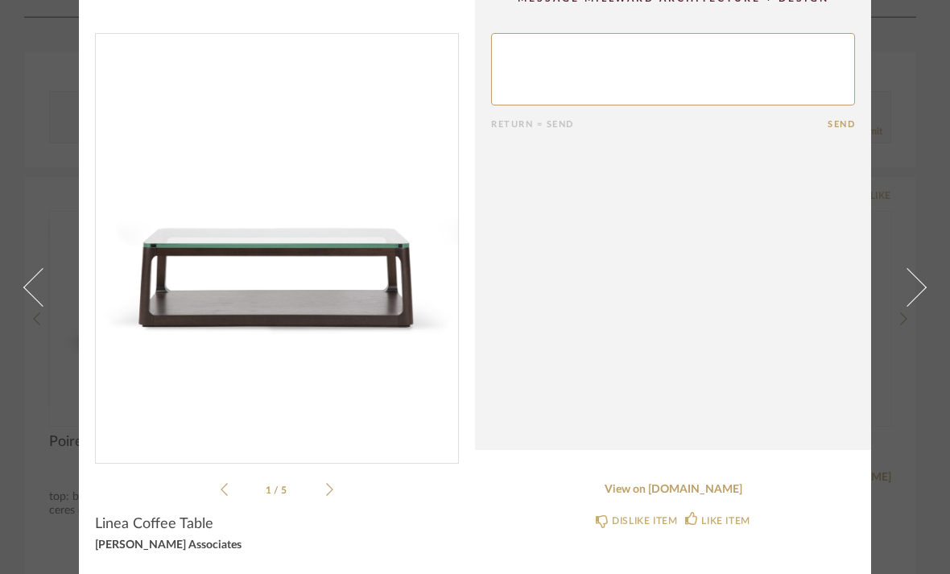
scroll to position [25, 0]
click at [170, 307] on img "0" at bounding box center [277, 242] width 362 height 416
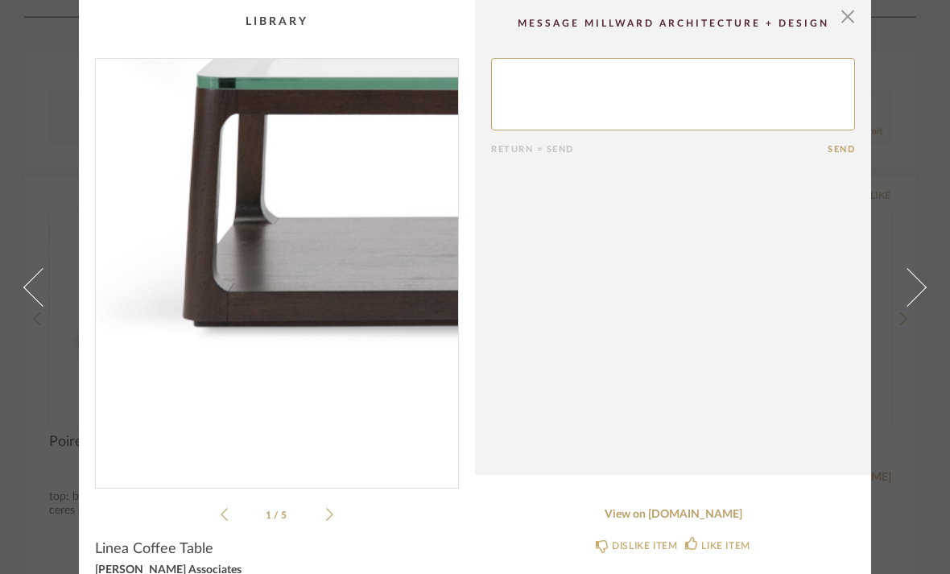
scroll to position [0, 0]
click at [848, 19] on span "button" at bounding box center [847, 16] width 32 height 32
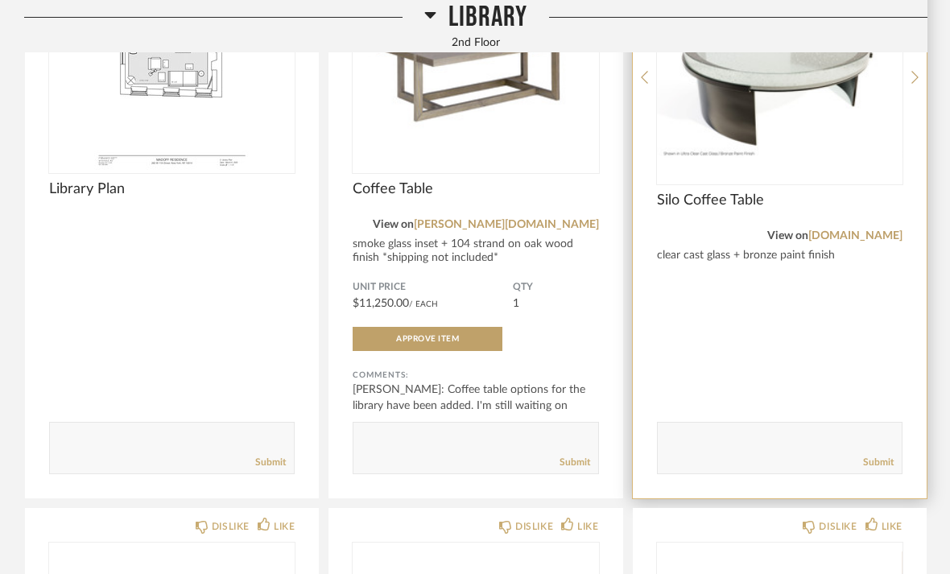
click at [751, 440] on textarea at bounding box center [780, 441] width 244 height 22
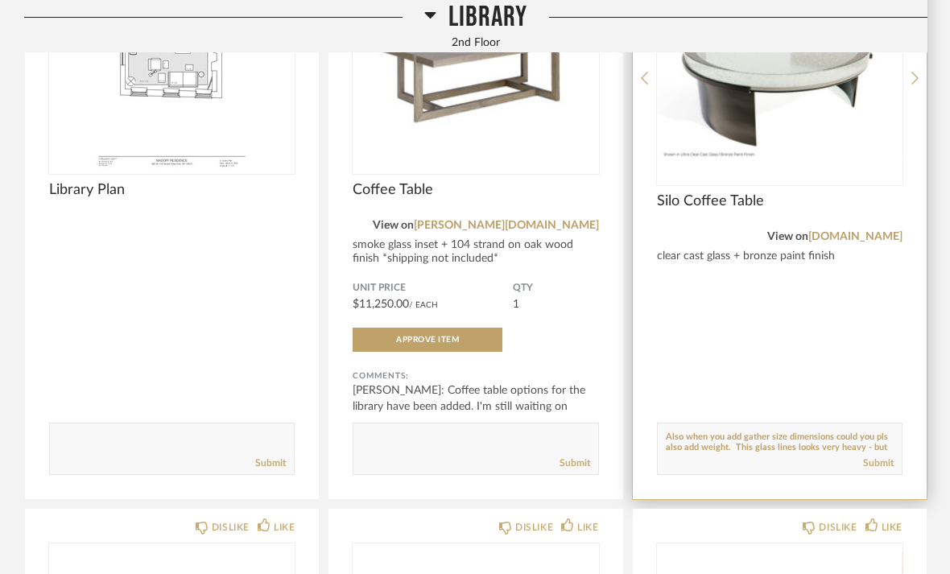
scroll to position [11, 0]
click at [715, 433] on textarea at bounding box center [780, 442] width 244 height 22
click at [837, 439] on textarea at bounding box center [780, 442] width 244 height 22
click at [854, 434] on textarea at bounding box center [780, 442] width 244 height 22
click at [834, 431] on textarea at bounding box center [780, 442] width 244 height 22
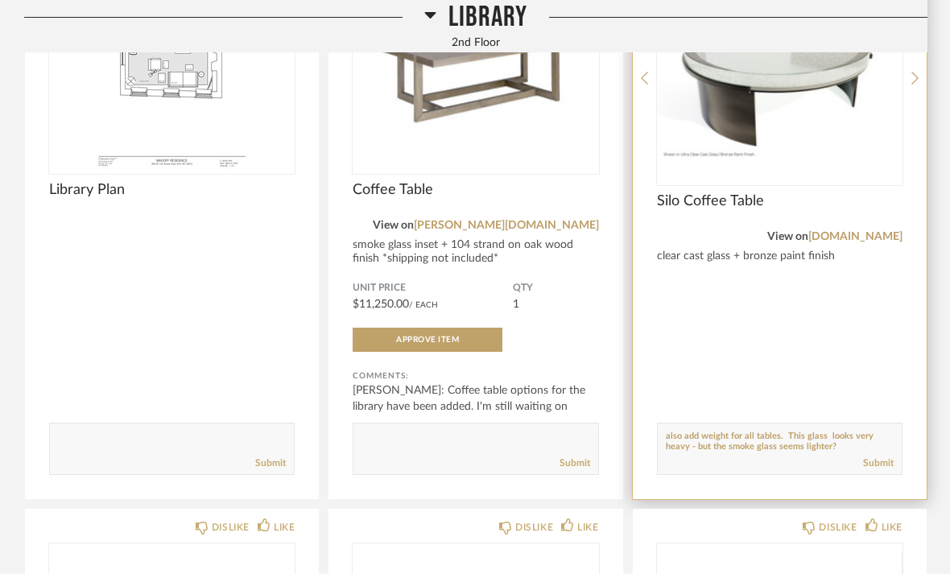
click at [796, 431] on textarea at bounding box center [780, 442] width 244 height 22
click at [697, 440] on textarea at bounding box center [780, 442] width 244 height 22
click at [838, 445] on textarea at bounding box center [780, 442] width 244 height 22
click at [841, 439] on textarea at bounding box center [780, 442] width 244 height 22
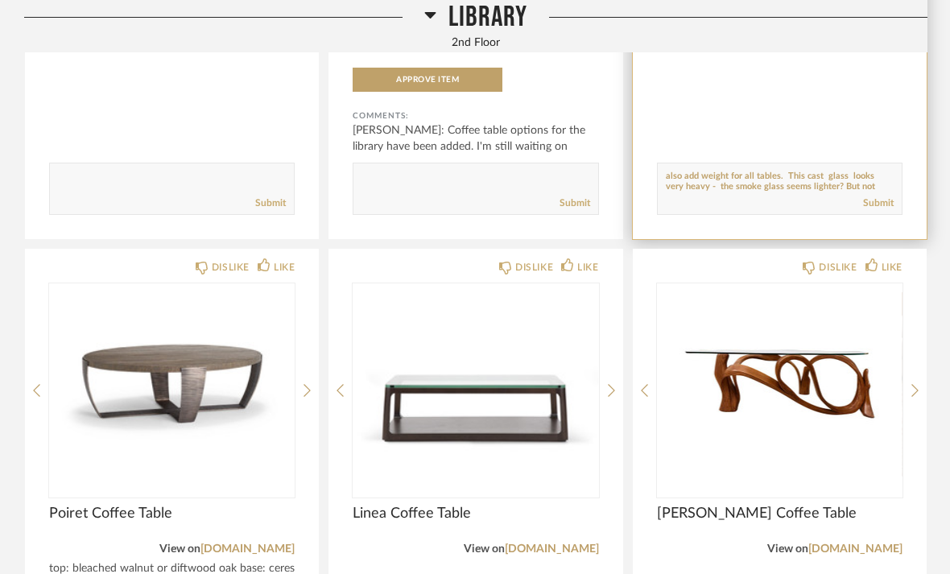
click at [866, 185] on textarea at bounding box center [780, 182] width 244 height 22
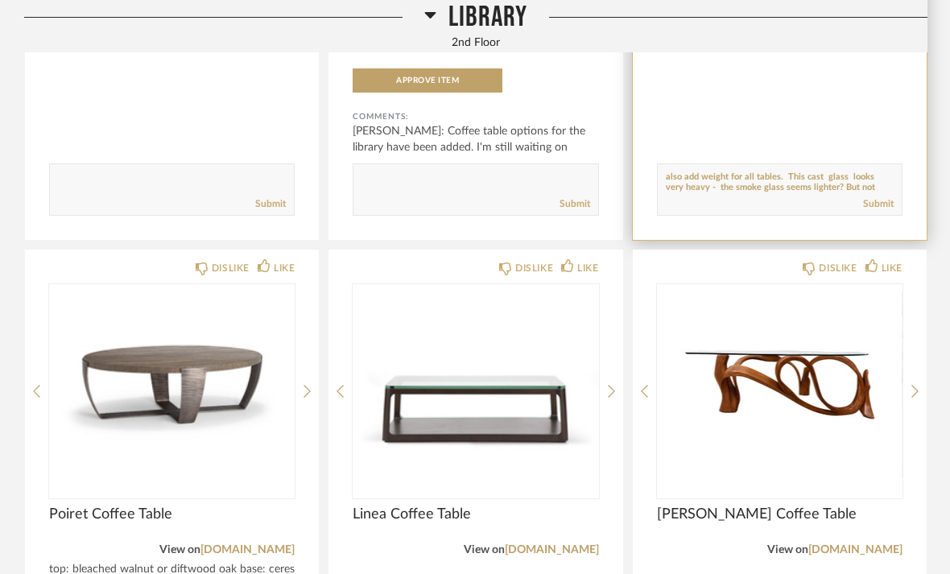
click at [880, 185] on textarea at bounding box center [780, 182] width 244 height 22
type textarea "Also when you add gather size dimensions could you pls also add weight for all …"
click at [878, 199] on link "Submit" at bounding box center [878, 204] width 31 height 14
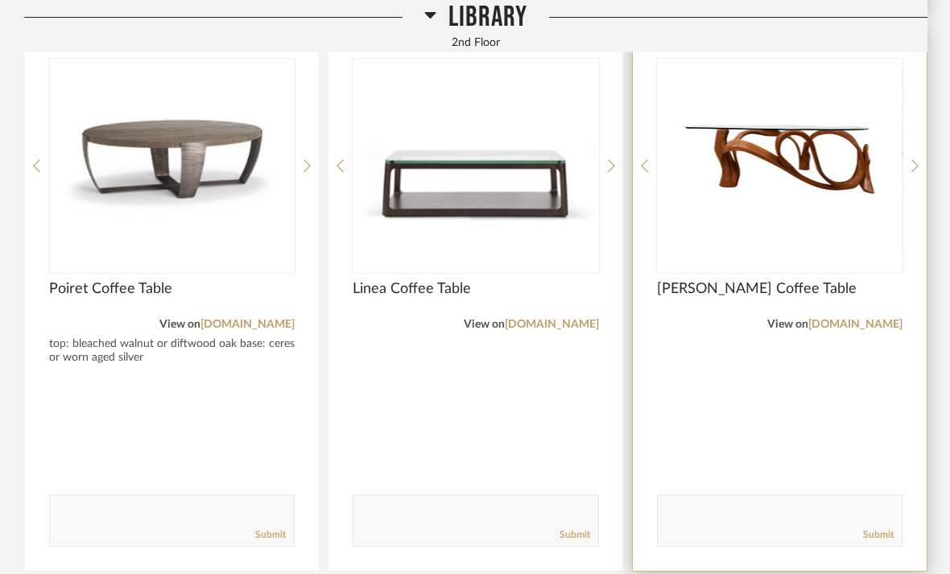
click at [774, 514] on textarea at bounding box center [780, 513] width 244 height 22
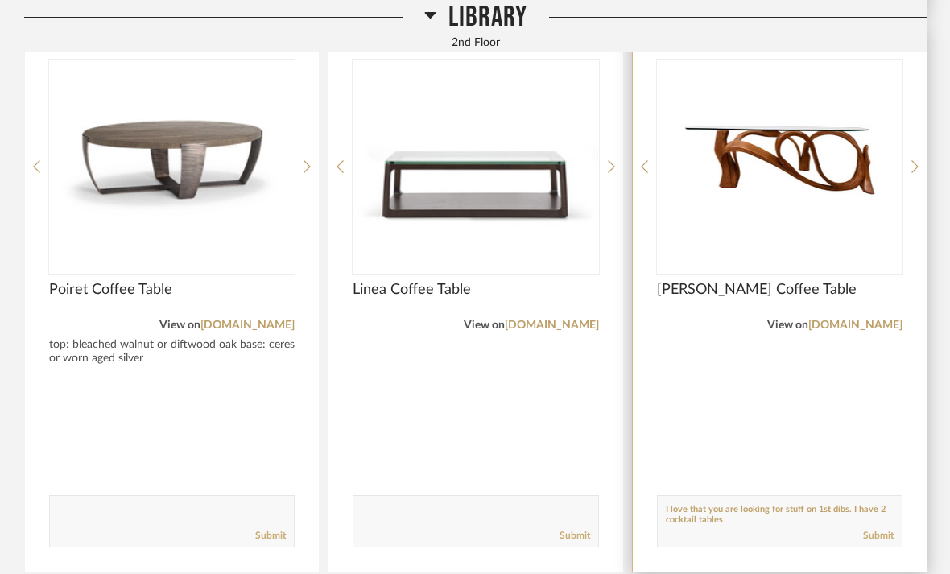
click at [884, 503] on textarea at bounding box center [780, 514] width 244 height 22
click at [688, 516] on textarea at bounding box center [780, 514] width 244 height 22
click at [726, 518] on textarea at bounding box center [780, 514] width 244 height 22
click at [880, 534] on link "Submit" at bounding box center [878, 536] width 31 height 14
type textarea "I love that you are looking for stuff on 1st dibs. I have 2 side tables in [GEO…"
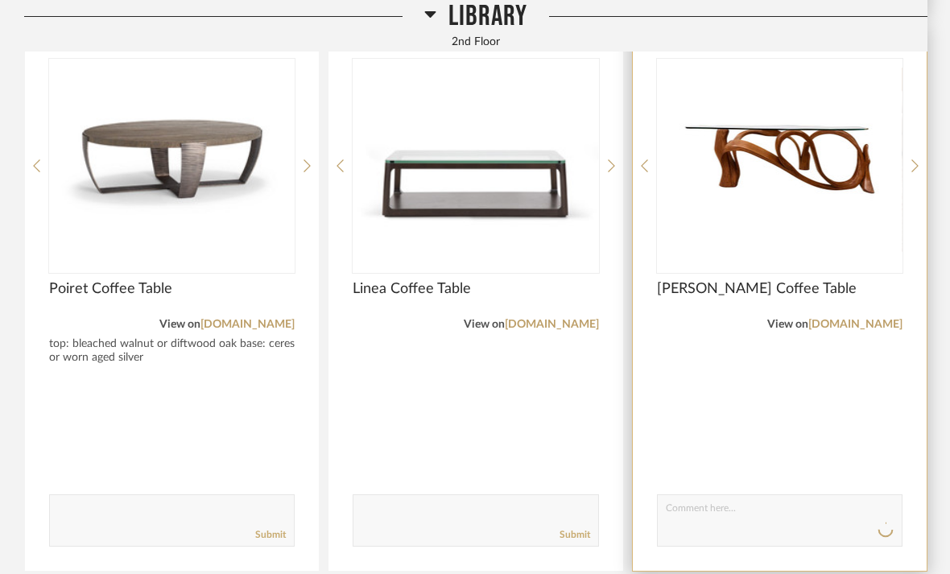
scroll to position [1630, 0]
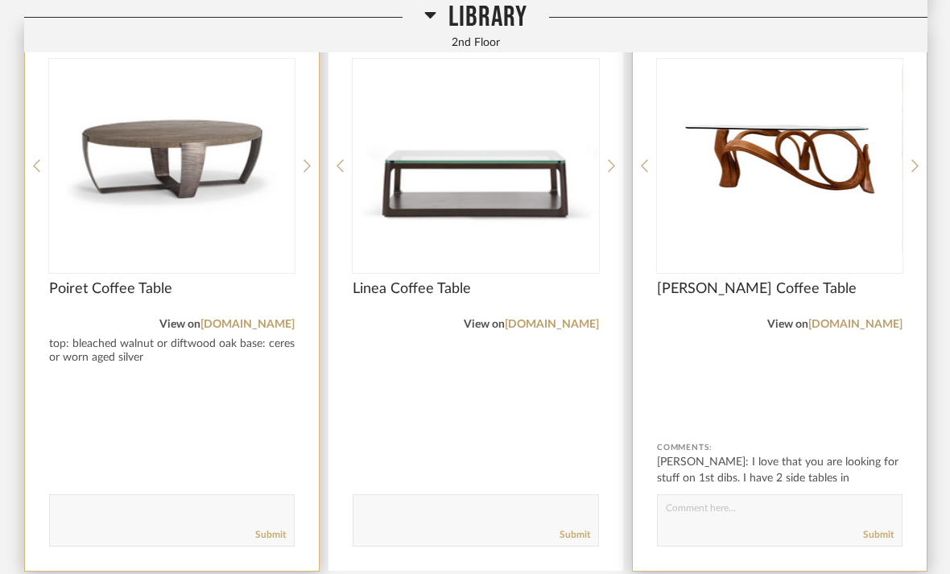
click at [130, 505] on textarea at bounding box center [172, 513] width 244 height 22
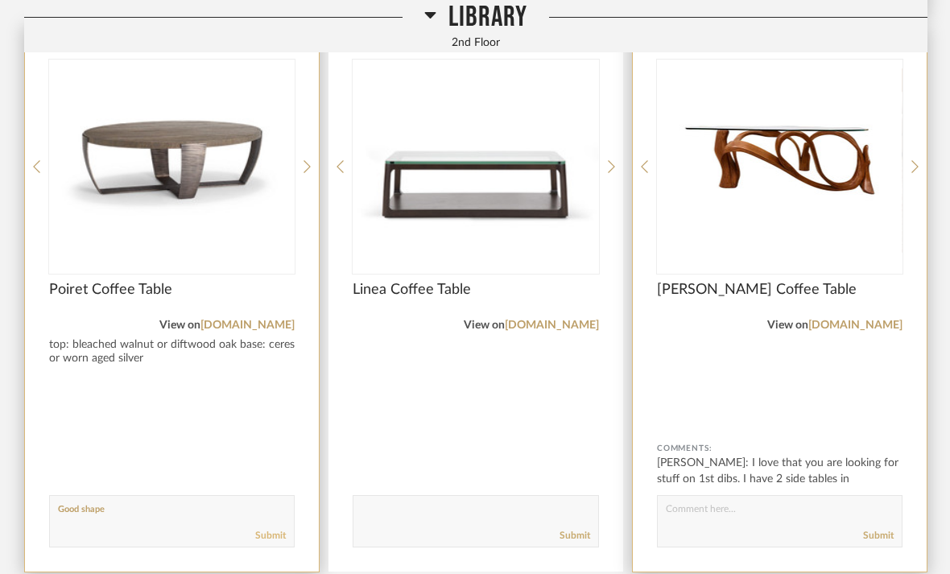
type textarea "Good shape"
click at [270, 535] on link "Submit" at bounding box center [270, 536] width 31 height 14
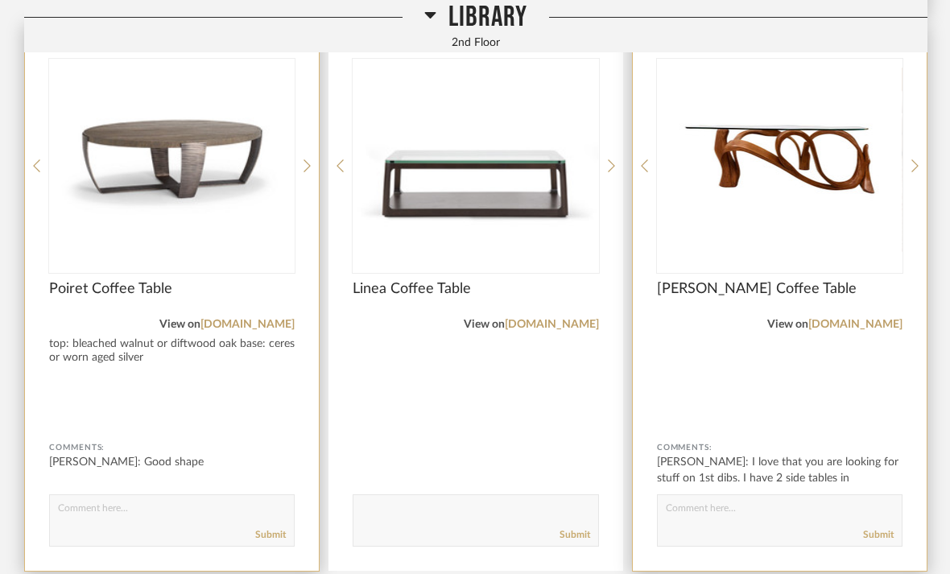
click at [901, 513] on textarea at bounding box center [780, 513] width 244 height 22
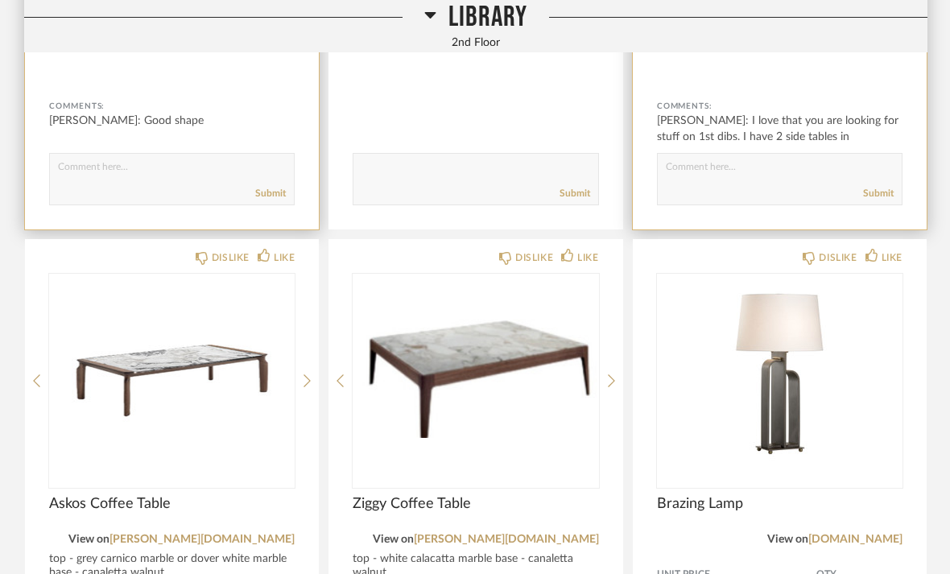
scroll to position [1936, 0]
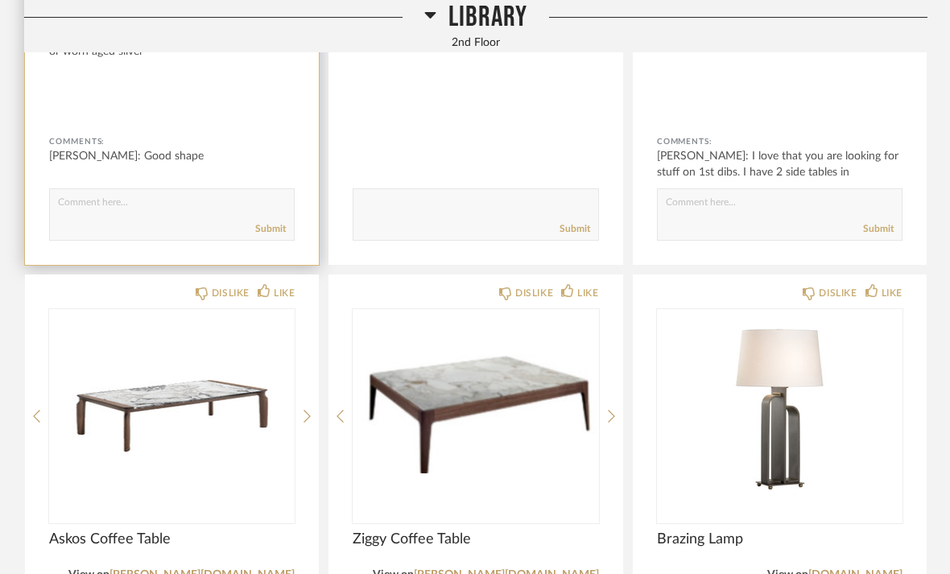
click at [427, 13] on icon at bounding box center [430, 15] width 11 height 6
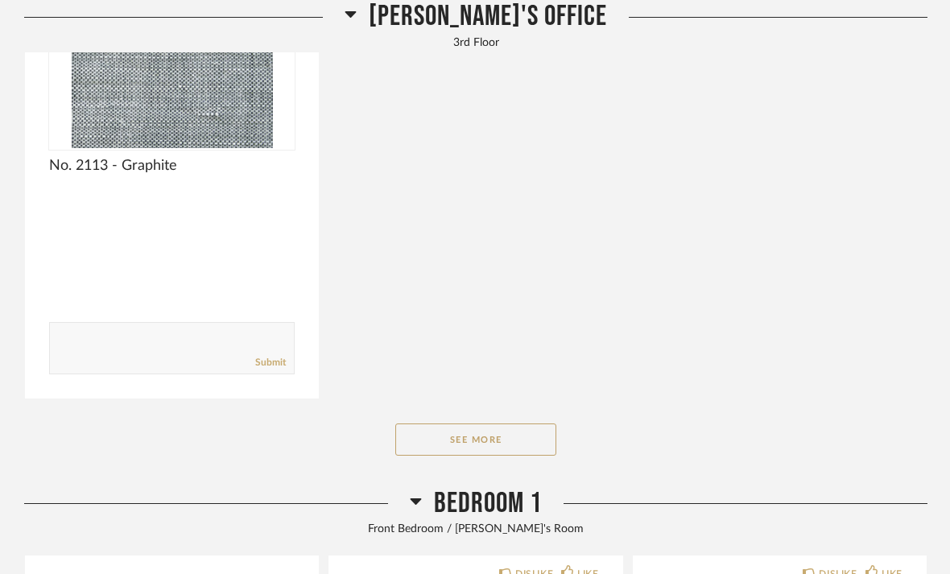
scroll to position [1776, 0]
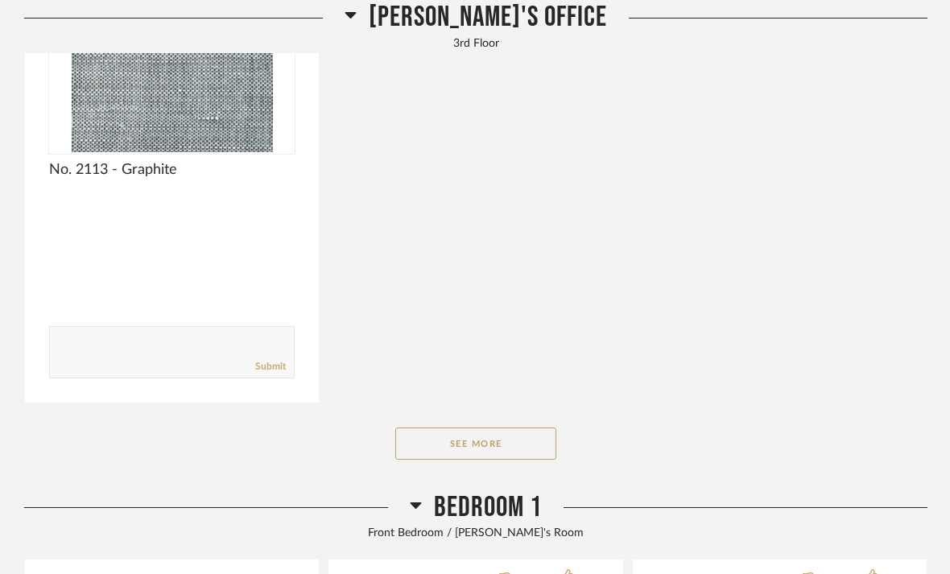
click at [357, 20] on icon at bounding box center [350, 14] width 12 height 19
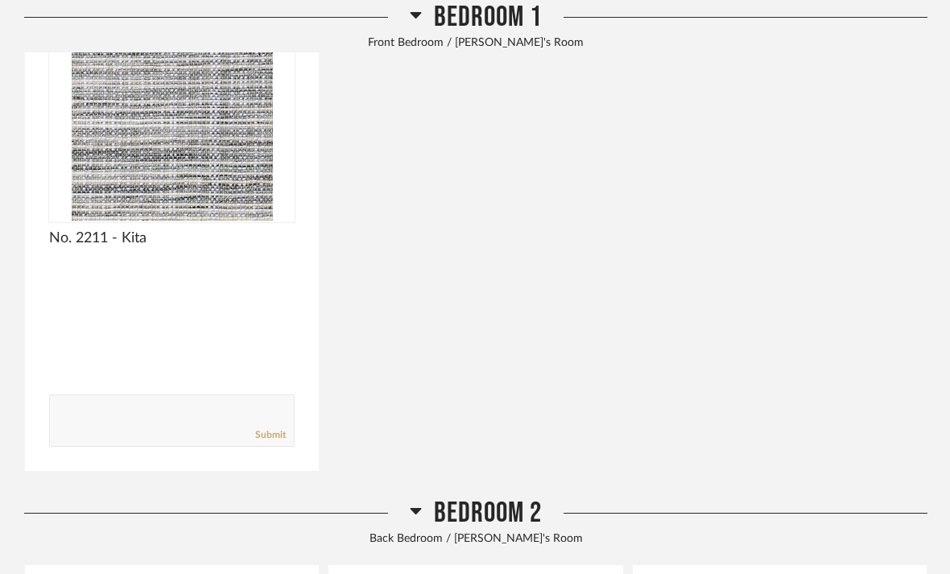
click at [419, 508] on icon at bounding box center [415, 511] width 11 height 6
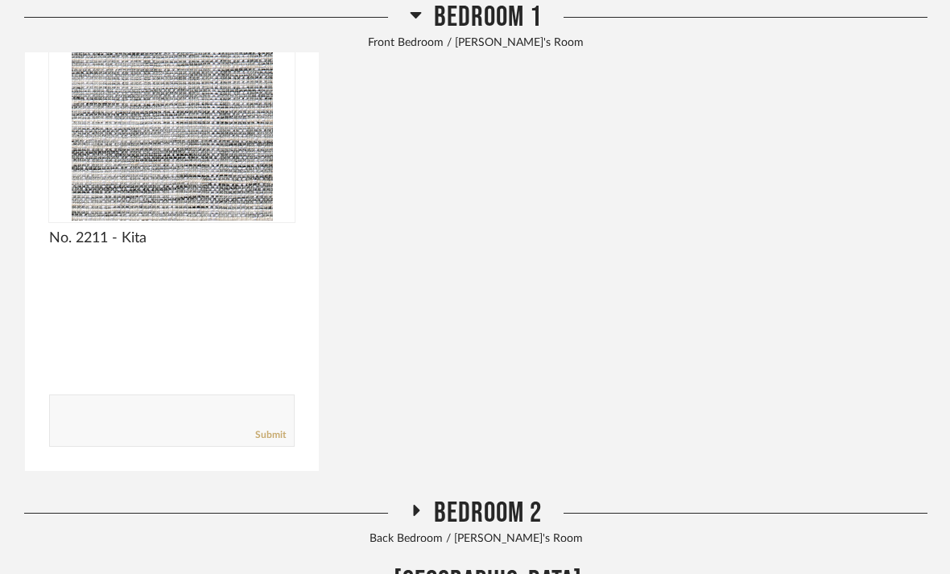
click at [401, 22] on div "Bedroom 1" at bounding box center [475, 17] width 903 height 35
click at [422, 26] on h2 "Bedroom 1" at bounding box center [476, 17] width 132 height 35
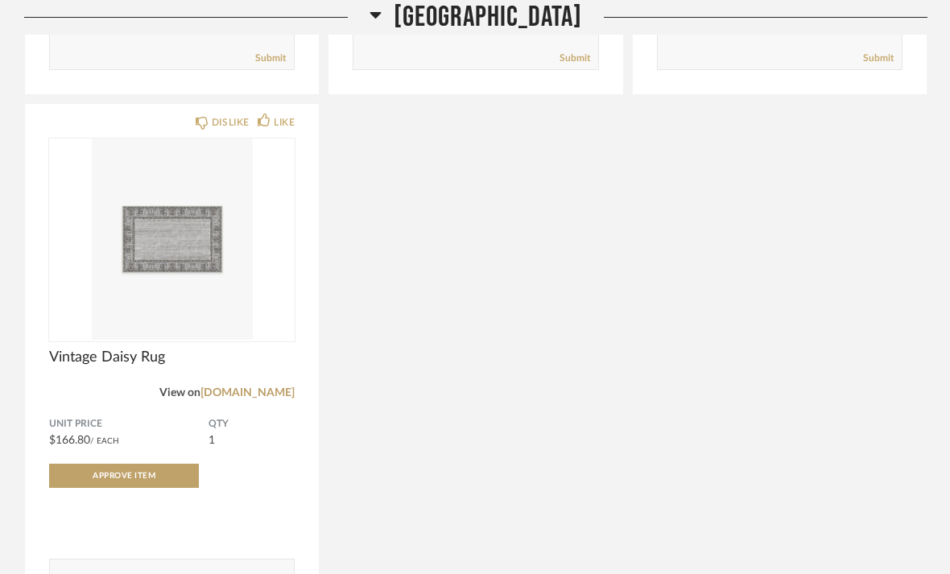
click at [369, 21] on icon at bounding box center [375, 14] width 12 height 19
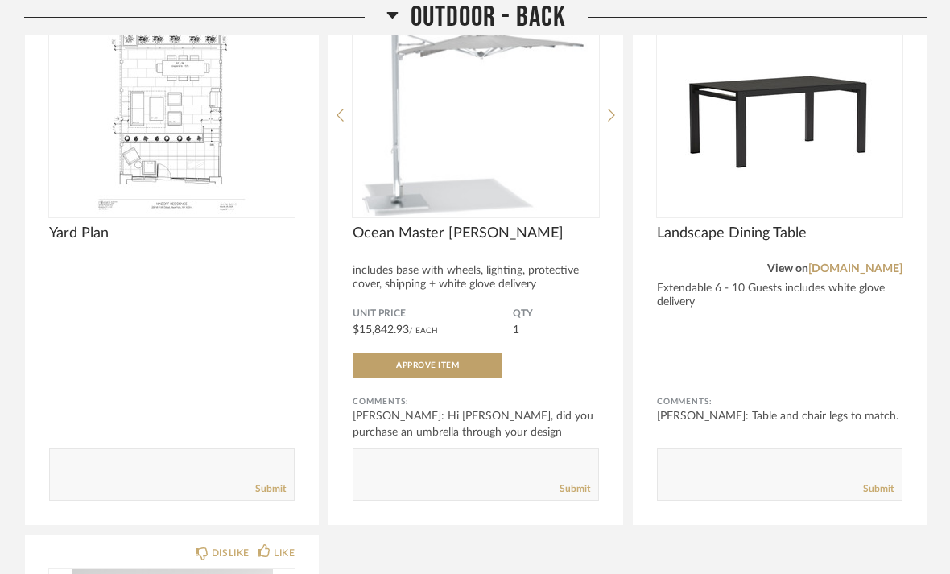
scroll to position [1400, 0]
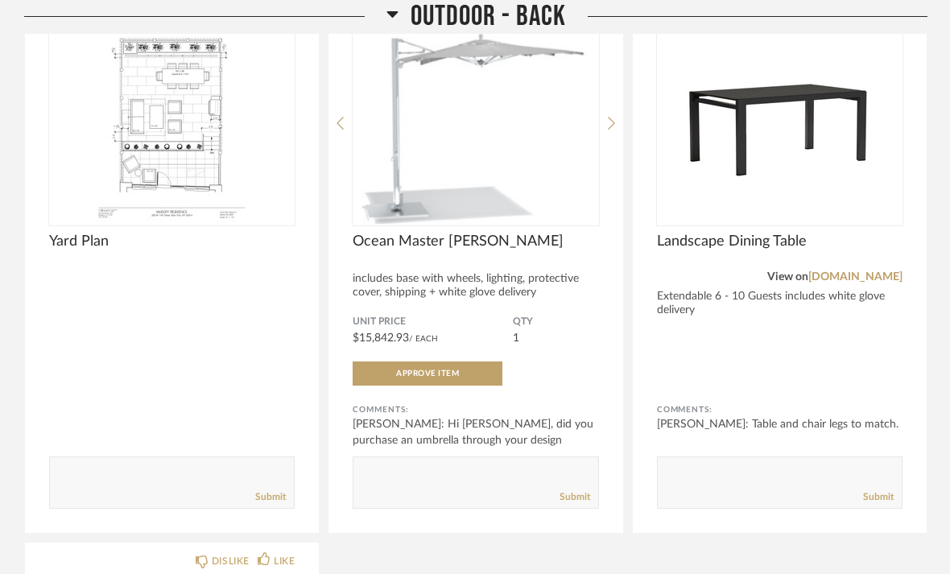
click at [390, 13] on icon at bounding box center [391, 15] width 11 height 6
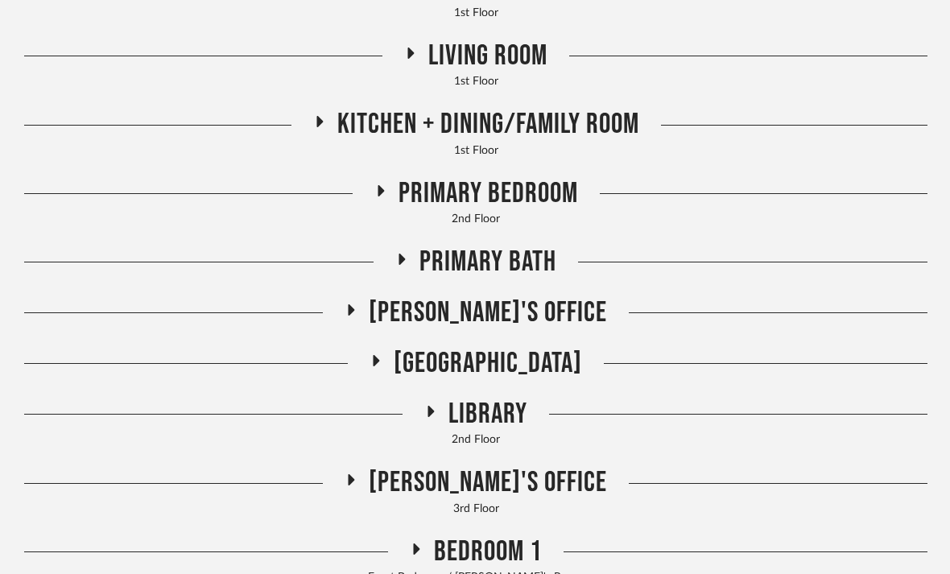
scroll to position [615, 0]
click at [402, 57] on icon at bounding box center [410, 54] width 19 height 12
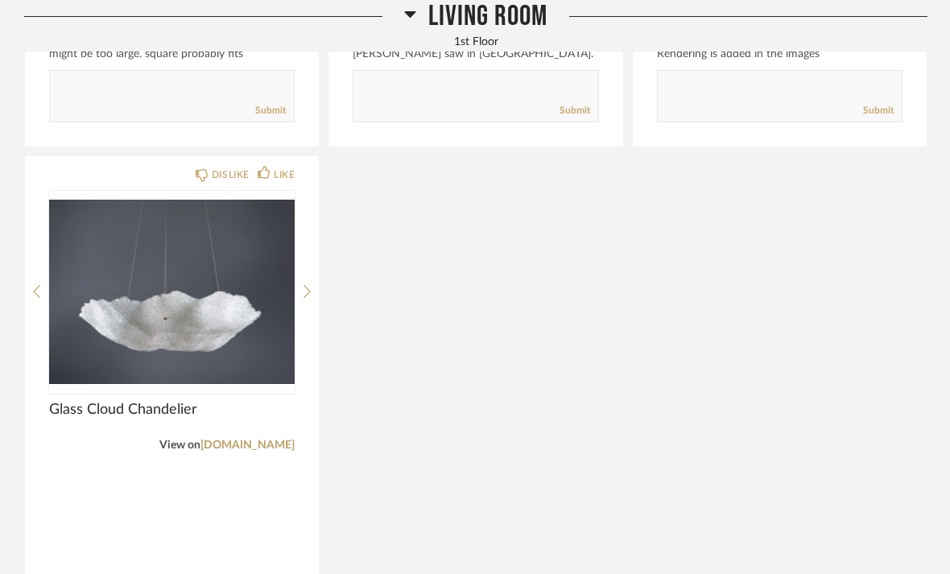
scroll to position [1140, 0]
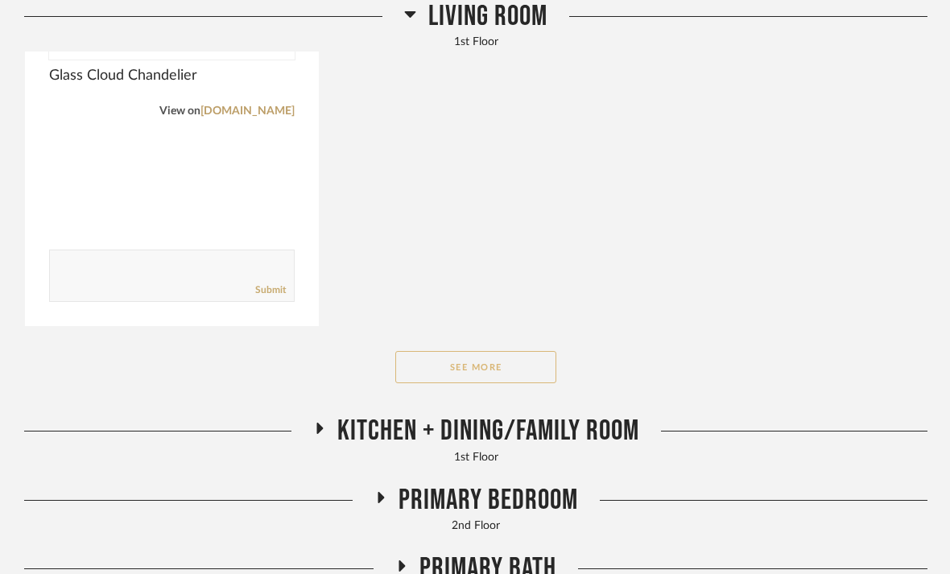
click at [502, 353] on button "See More" at bounding box center [475, 368] width 161 height 32
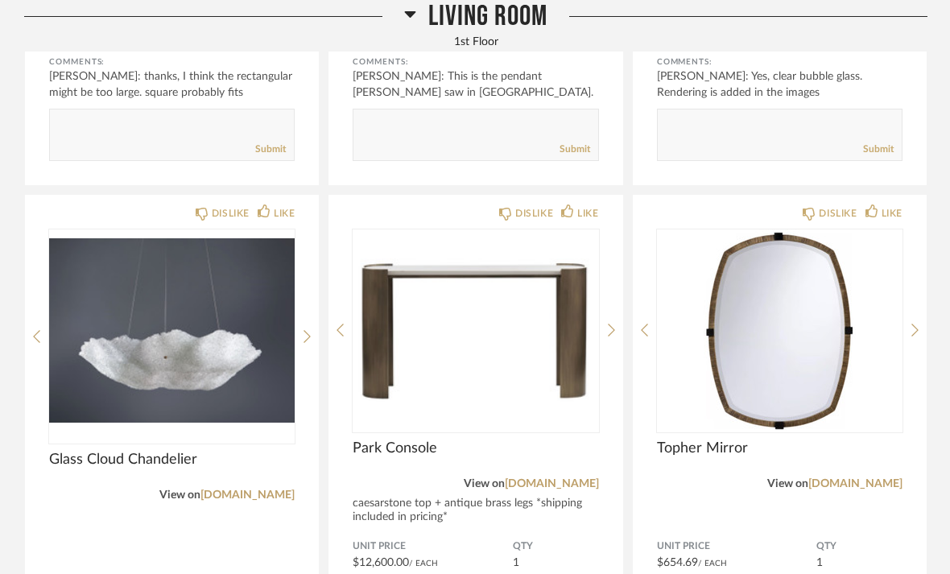
scroll to position [1101, 0]
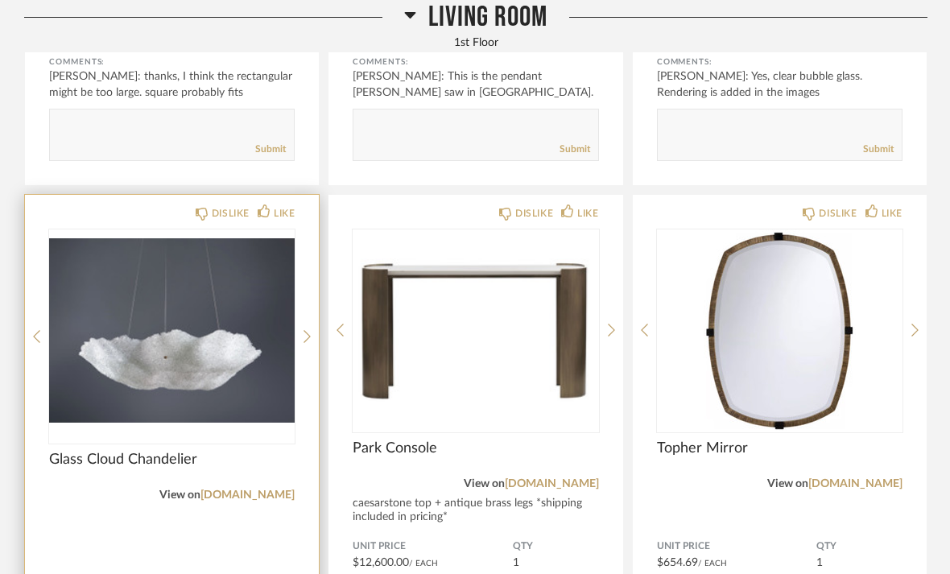
click at [173, 408] on img "0" at bounding box center [171, 329] width 245 height 201
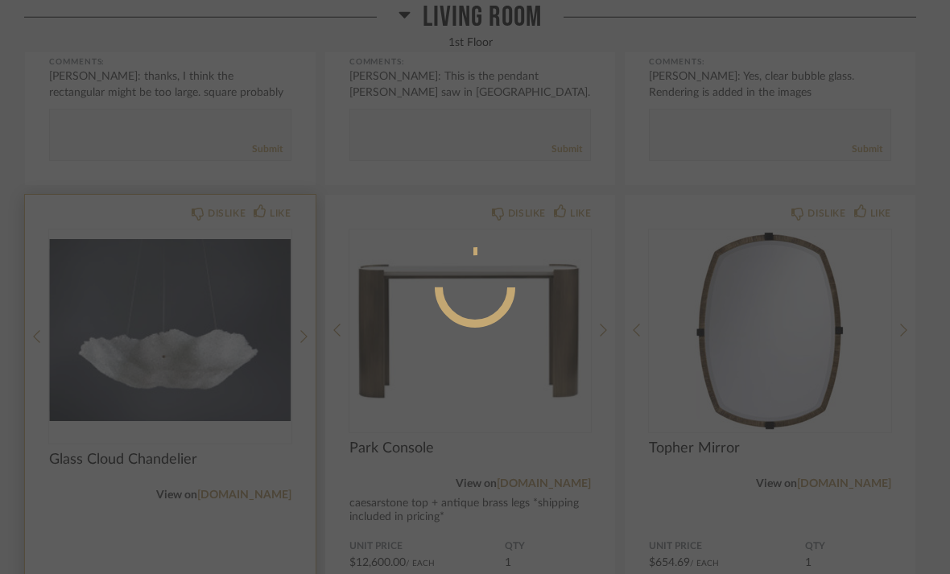
scroll to position [0, 0]
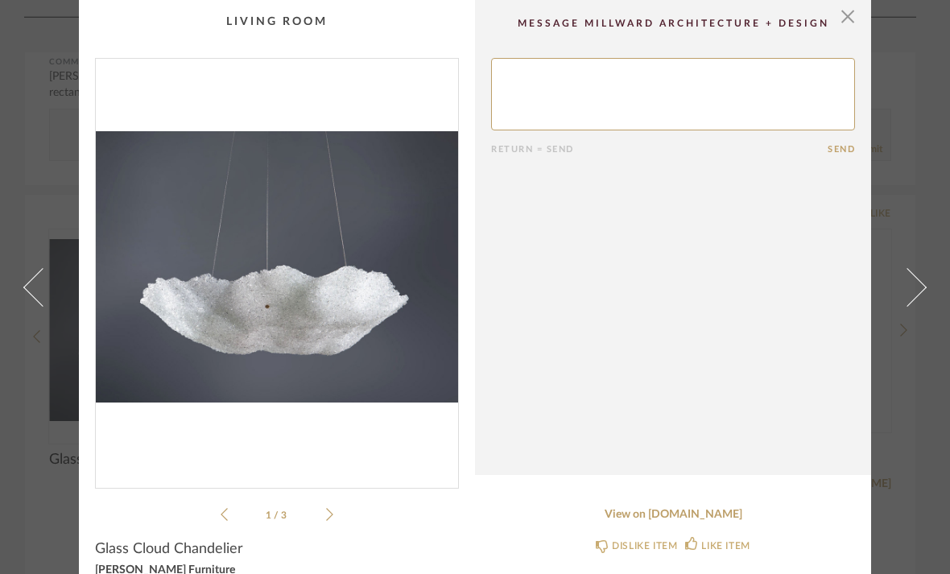
click at [332, 520] on icon at bounding box center [329, 514] width 7 height 14
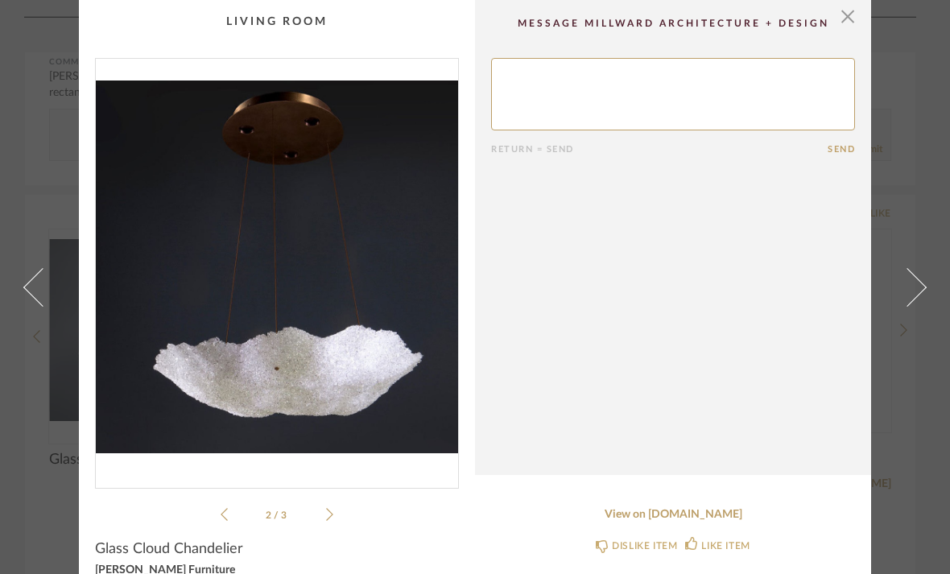
click at [330, 509] on icon at bounding box center [329, 514] width 7 height 14
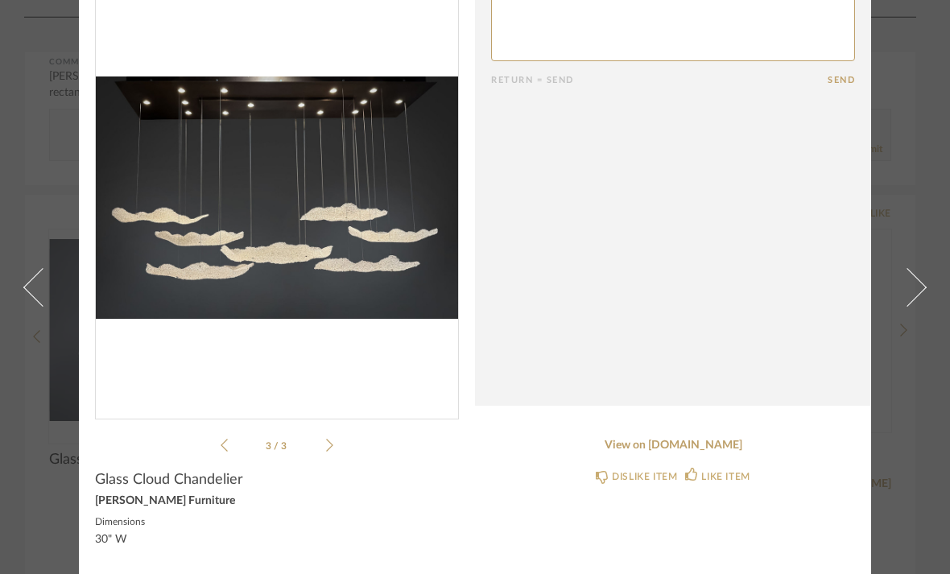
scroll to position [69, 0]
click at [233, 463] on cpp-summary-info "Glass Cloud Chandelier [PERSON_NAME] Furniture Dimensions 30" W" at bounding box center [277, 507] width 396 height 105
click at [227, 448] on icon at bounding box center [224, 445] width 7 height 14
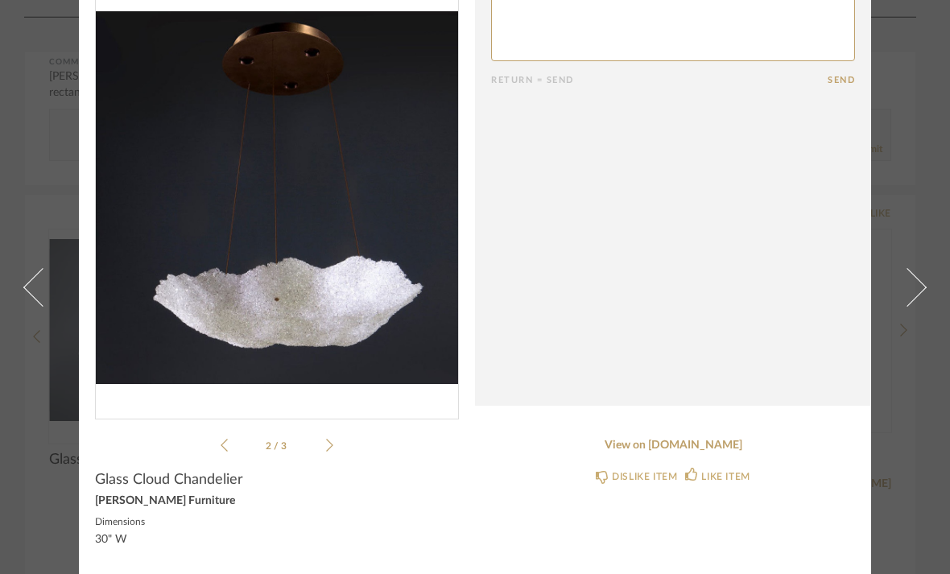
click at [227, 448] on icon at bounding box center [224, 445] width 7 height 14
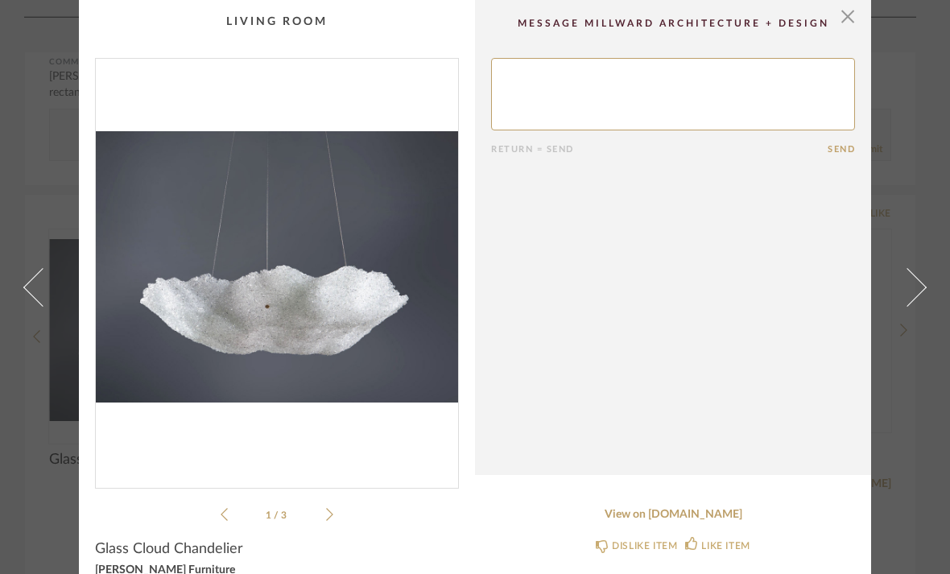
scroll to position [0, 0]
click at [840, 19] on span "button" at bounding box center [847, 16] width 32 height 32
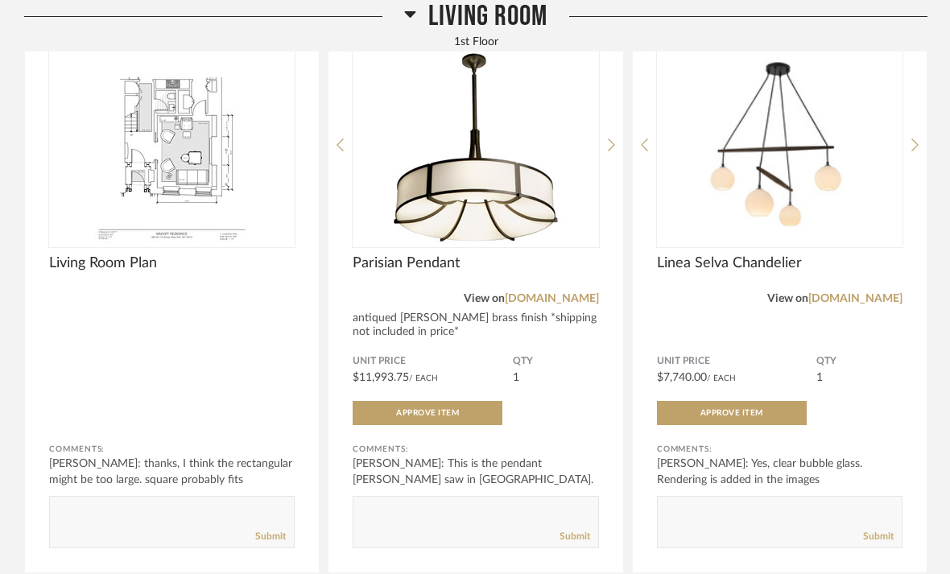
scroll to position [714, 0]
